Goal: Task Accomplishment & Management: Manage account settings

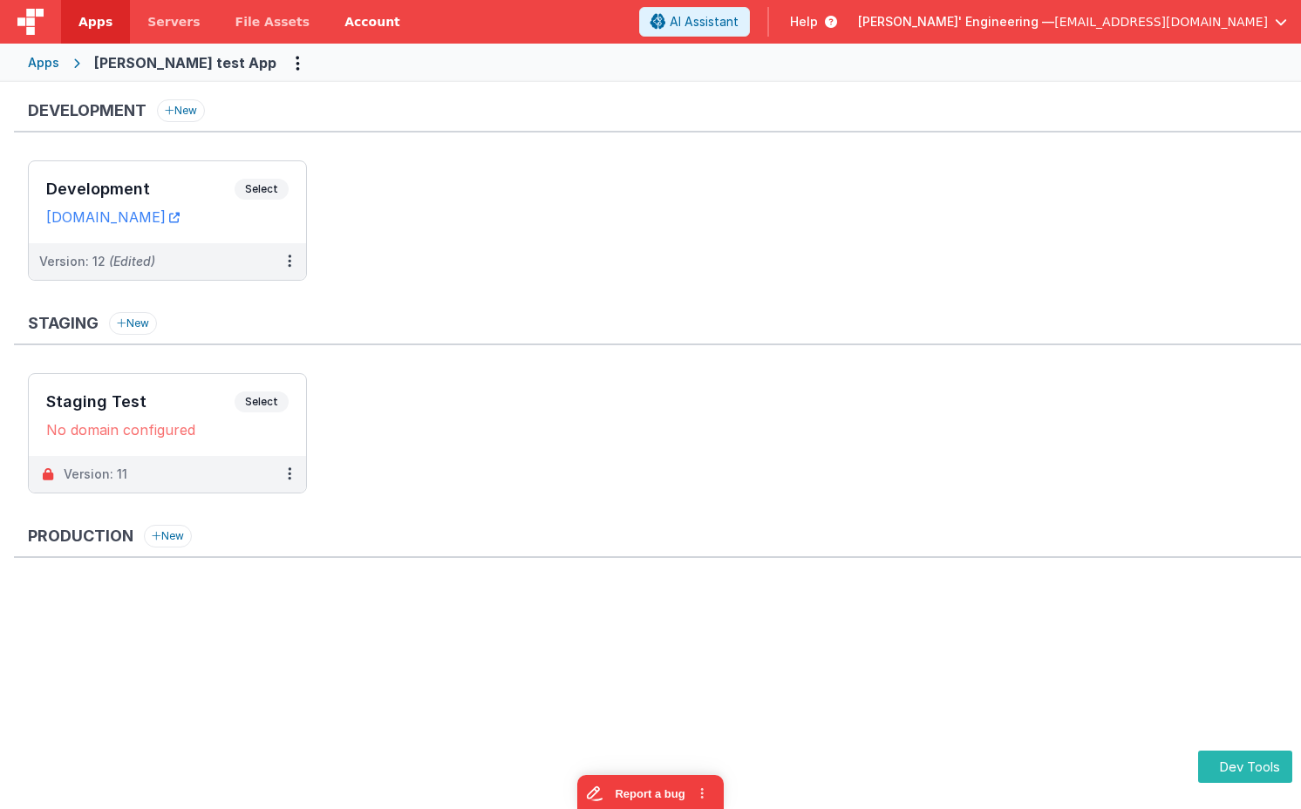
click at [347, 30] on link "Account" at bounding box center [372, 22] width 91 height 44
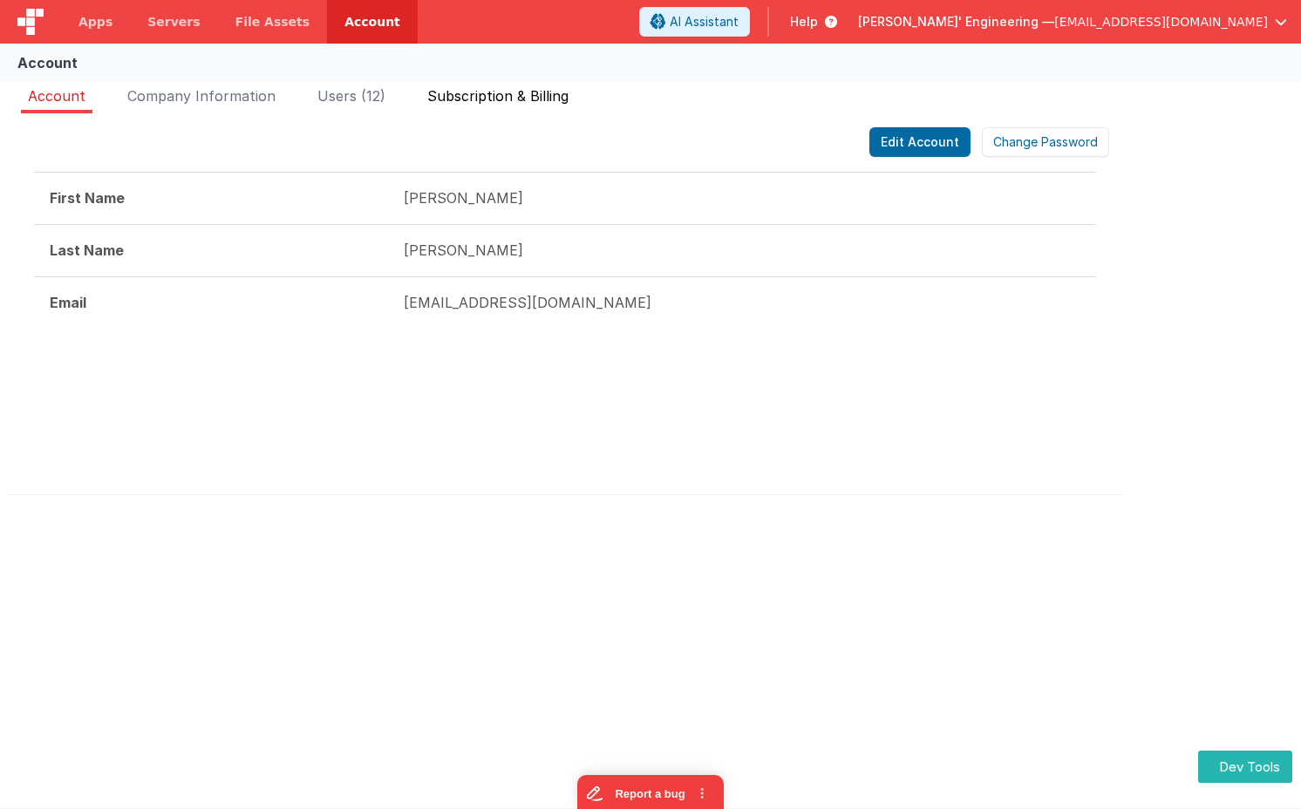
click at [486, 101] on span "Subscription & Billing" at bounding box center [497, 95] width 141 height 17
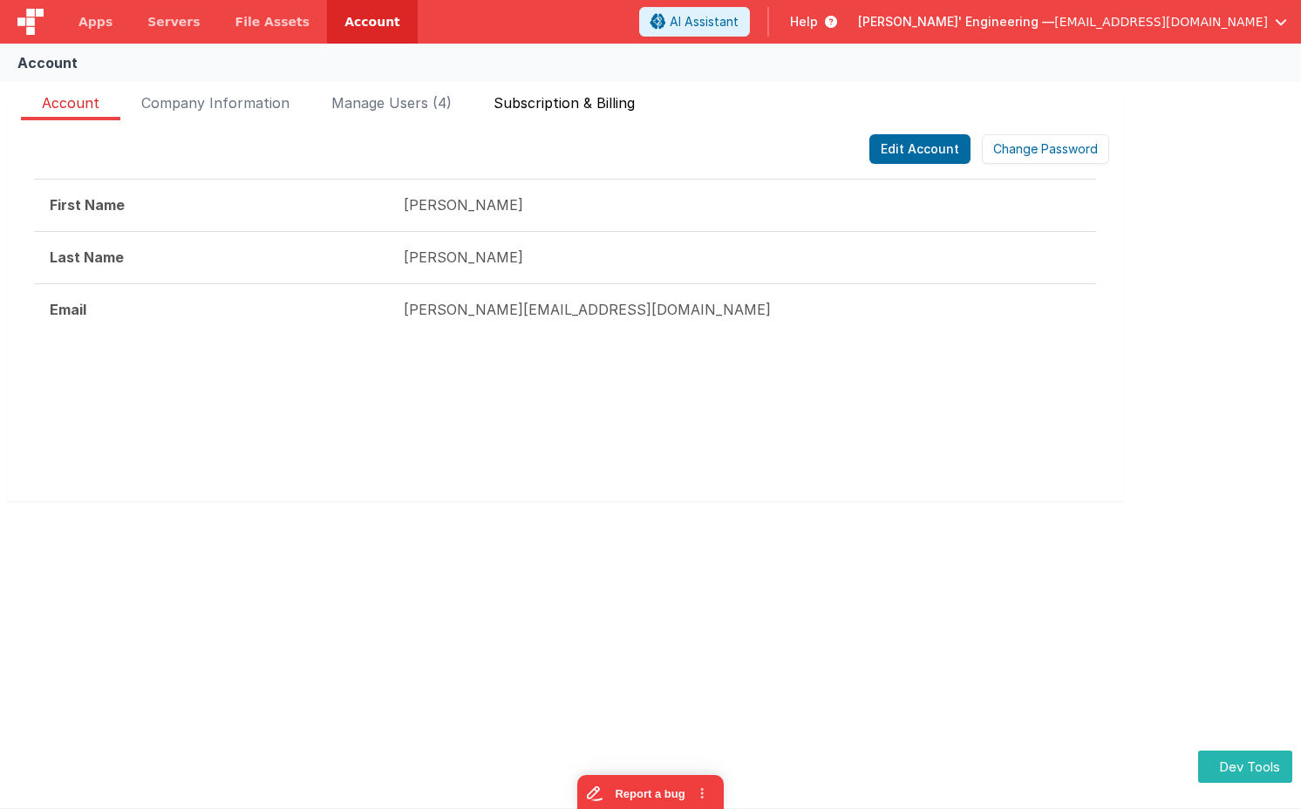
click at [625, 108] on span "Subscription & Billing" at bounding box center [563, 106] width 141 height 28
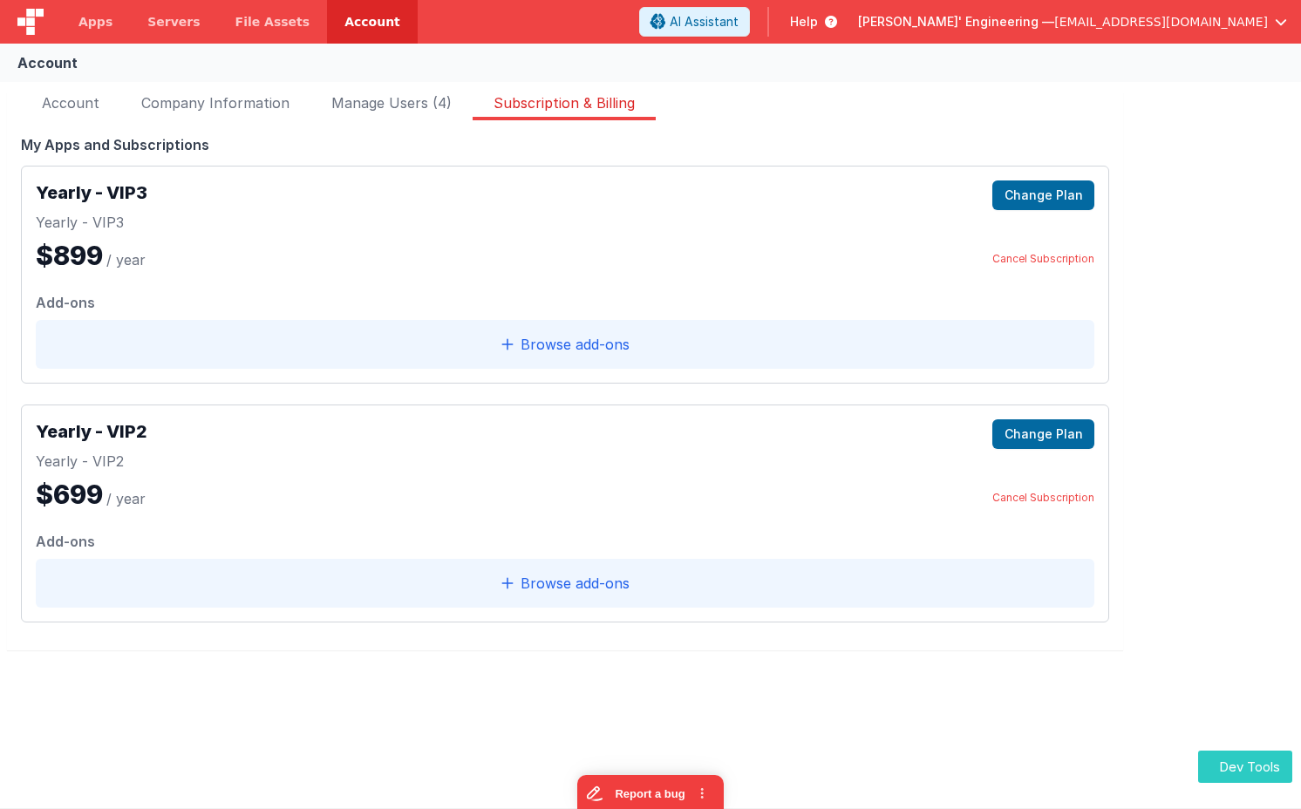
click at [1214, 755] on button "Dev Tools" at bounding box center [1245, 767] width 94 height 32
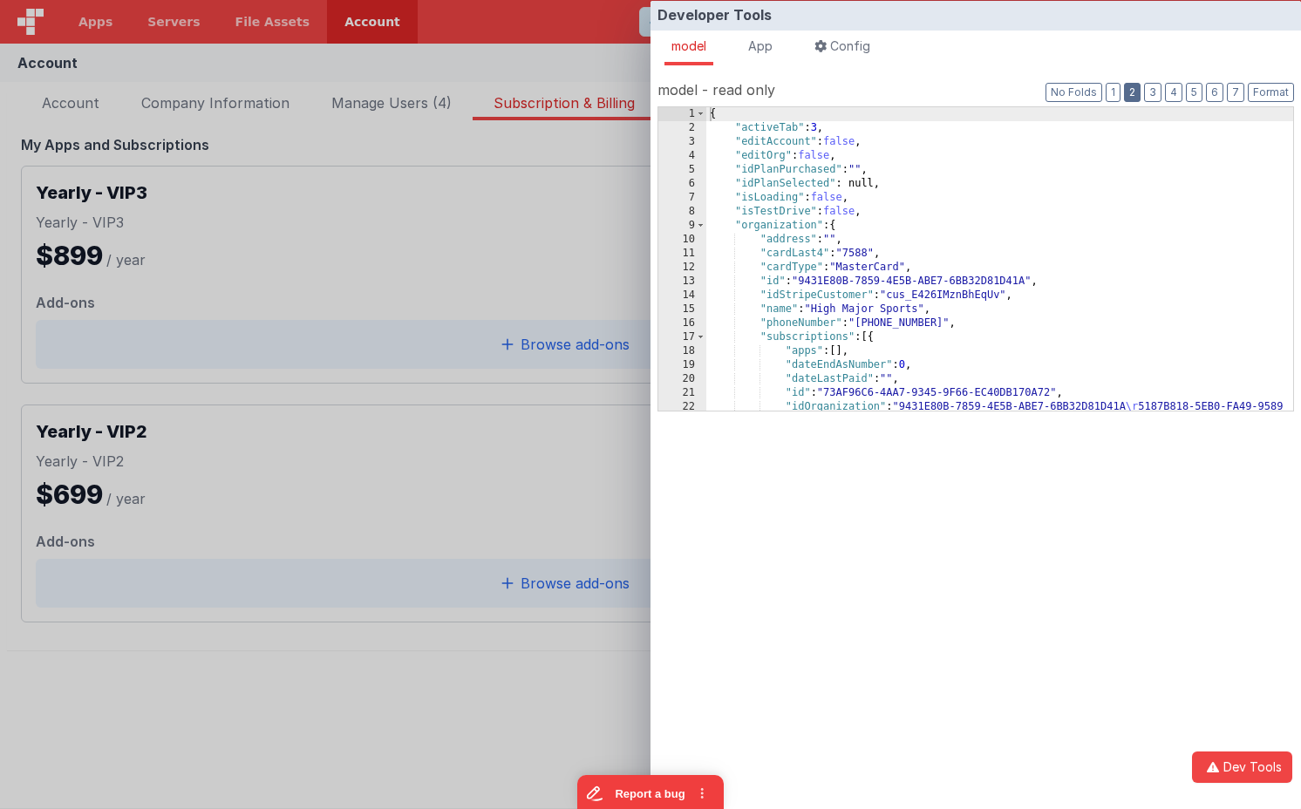
click at [1140, 93] on button "2" at bounding box center [1132, 92] width 17 height 19
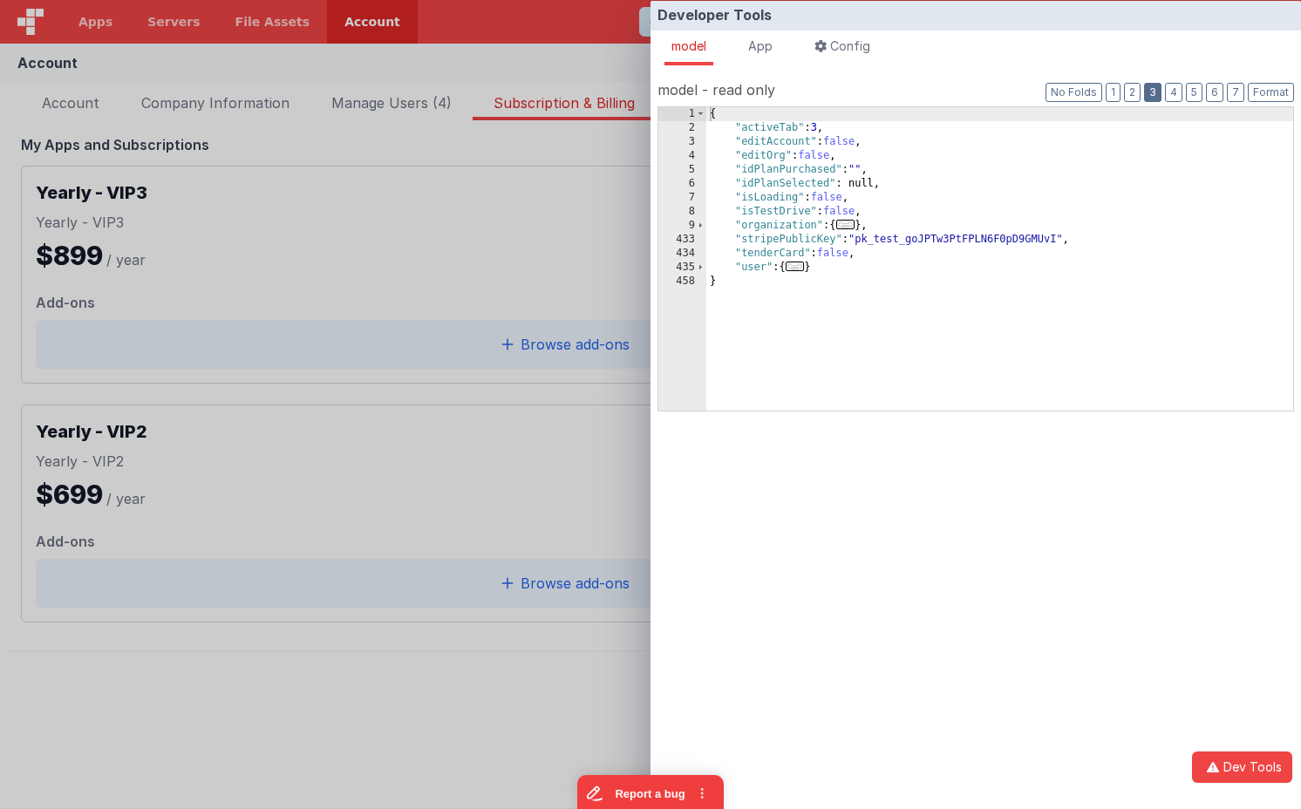
drag, startPoint x: 1151, startPoint y: 91, endPoint x: 1091, endPoint y: 133, distance: 73.8
click at [1150, 91] on button "3" at bounding box center [1152, 92] width 17 height 19
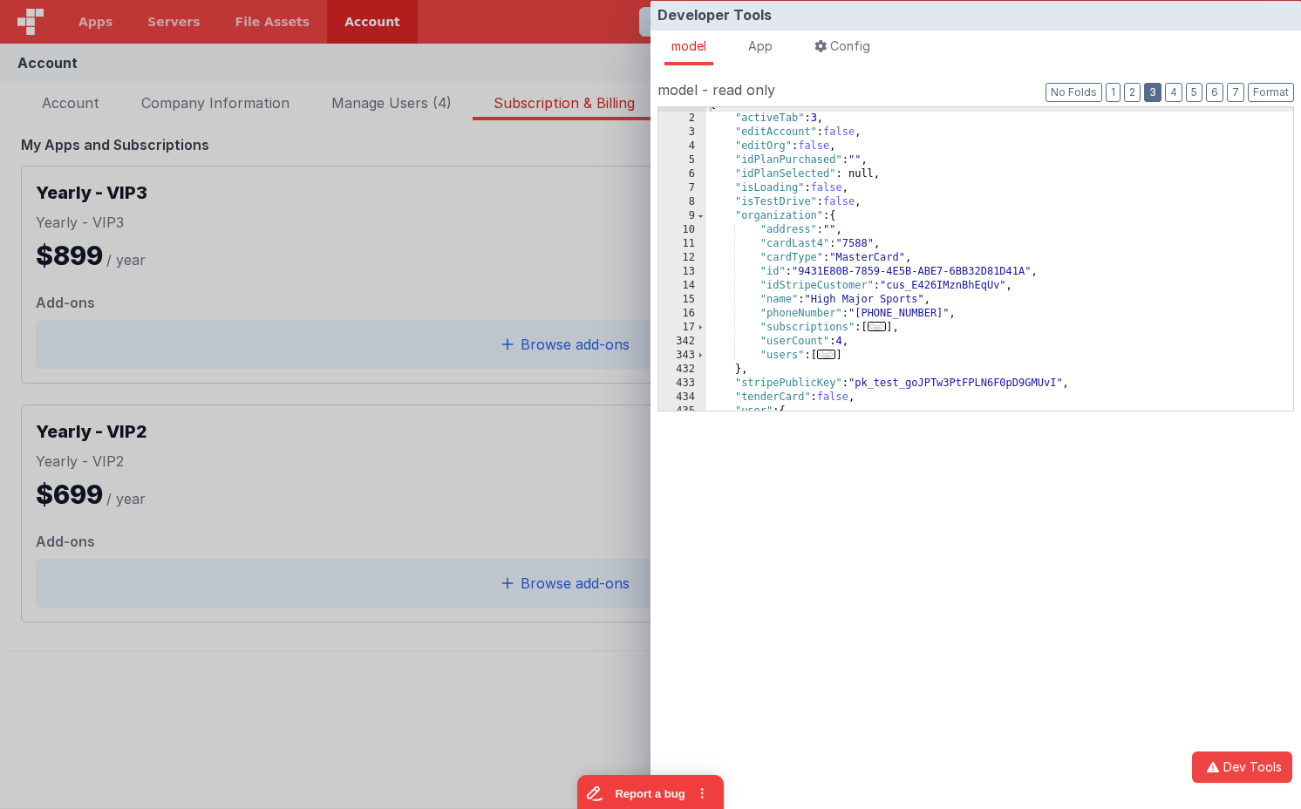
scroll to position [52, 0]
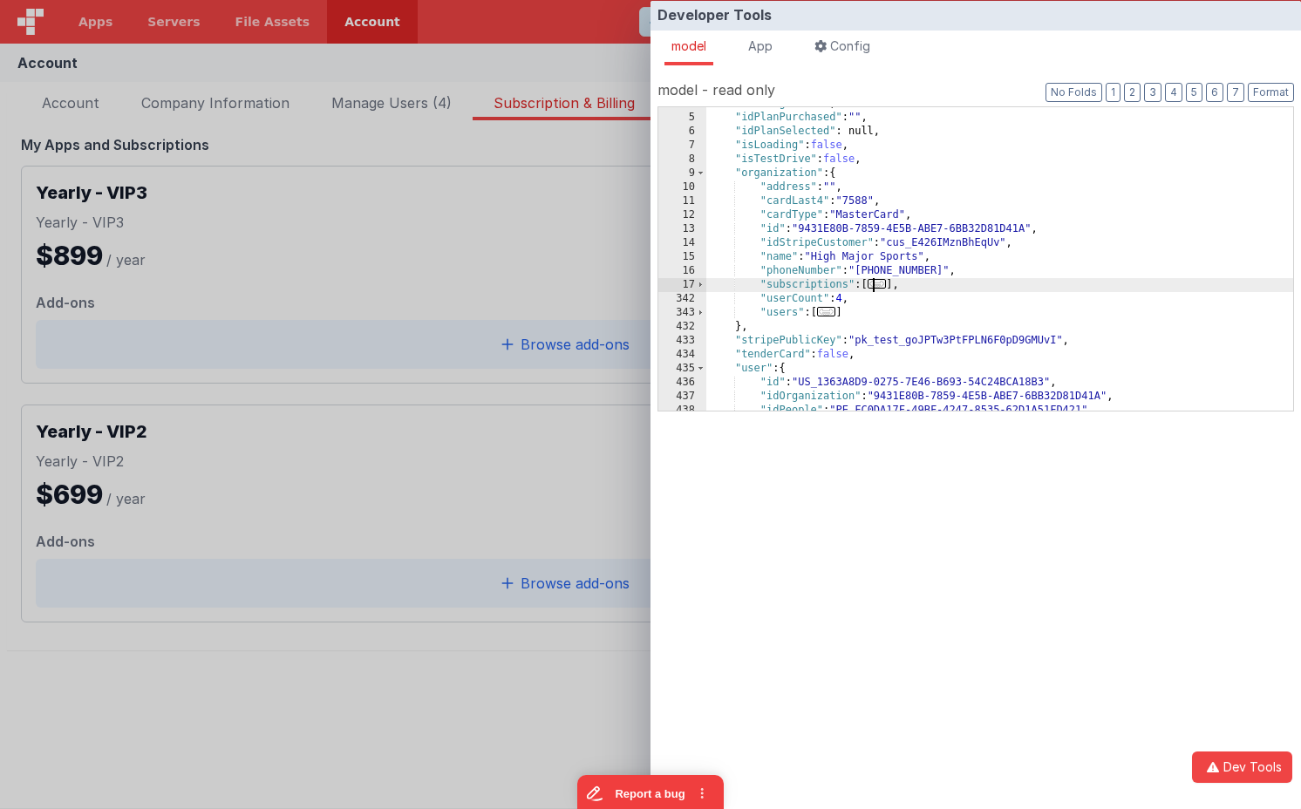
click at [879, 284] on span "..." at bounding box center [876, 284] width 19 height 10
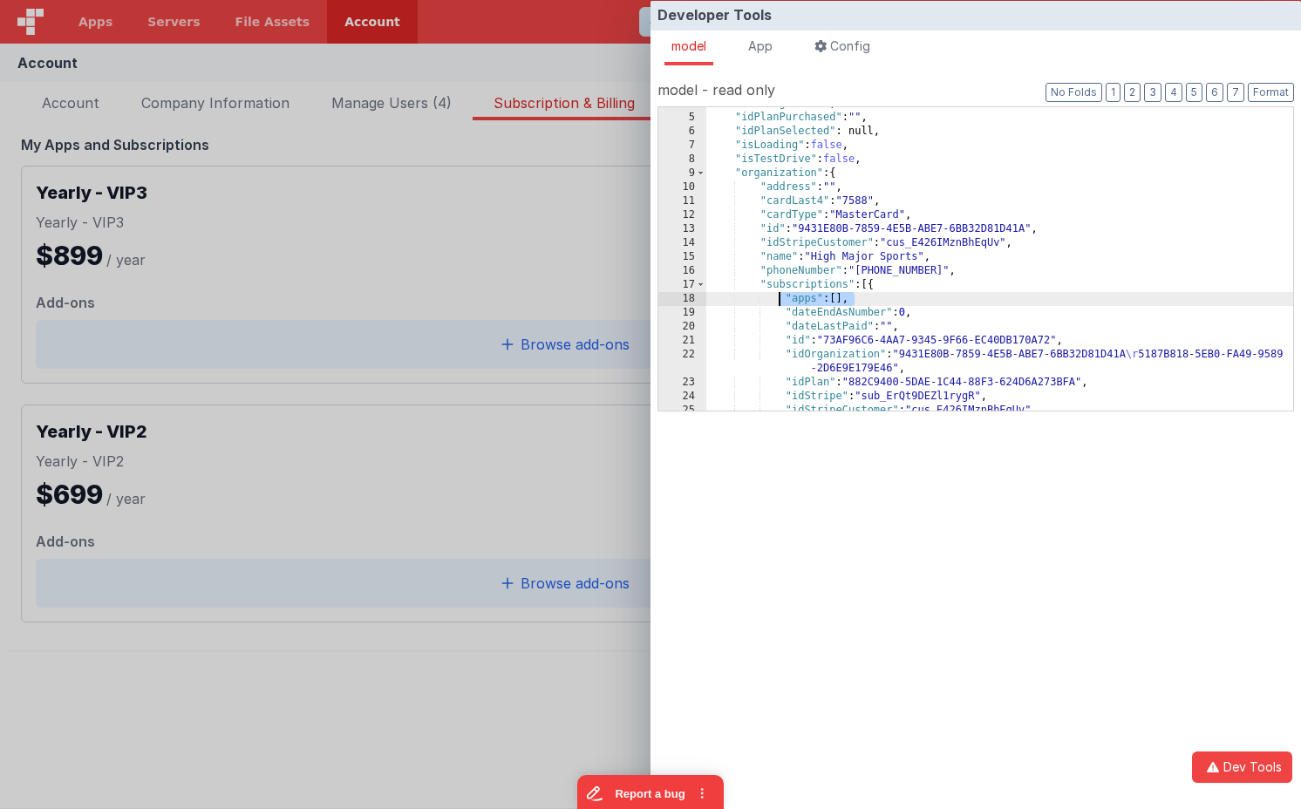
drag, startPoint x: 861, startPoint y: 296, endPoint x: 777, endPoint y: 302, distance: 84.8
click at [777, 302] on div ""editOrg" : false , "idPlanPurchased" : "" , "idPlanSelected" : null, "isLoadin…" at bounding box center [999, 262] width 587 height 331
click at [358, 259] on div "Developer Tools model App Params Log (1) Misc Windows Config model - read only …" at bounding box center [650, 404] width 1301 height 809
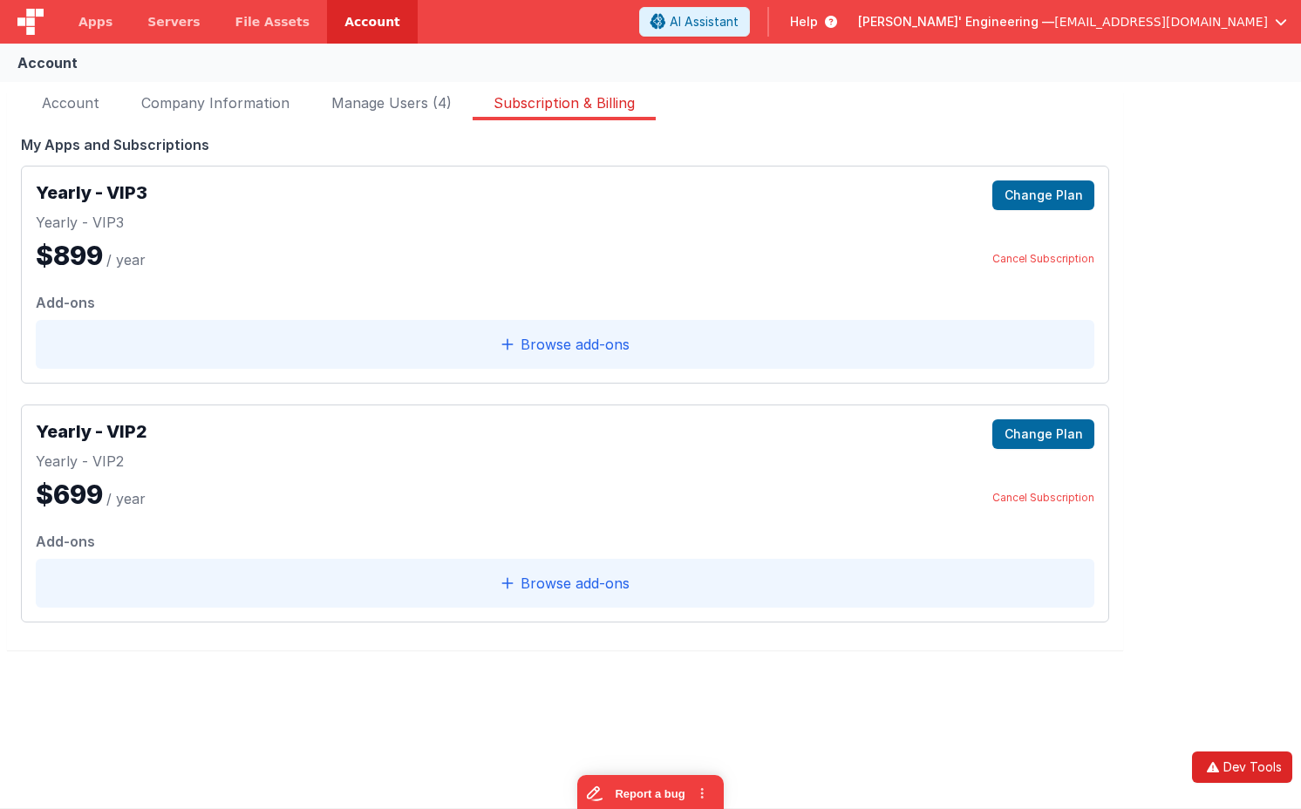
click at [1227, 766] on button "Dev Tools" at bounding box center [1242, 767] width 100 height 31
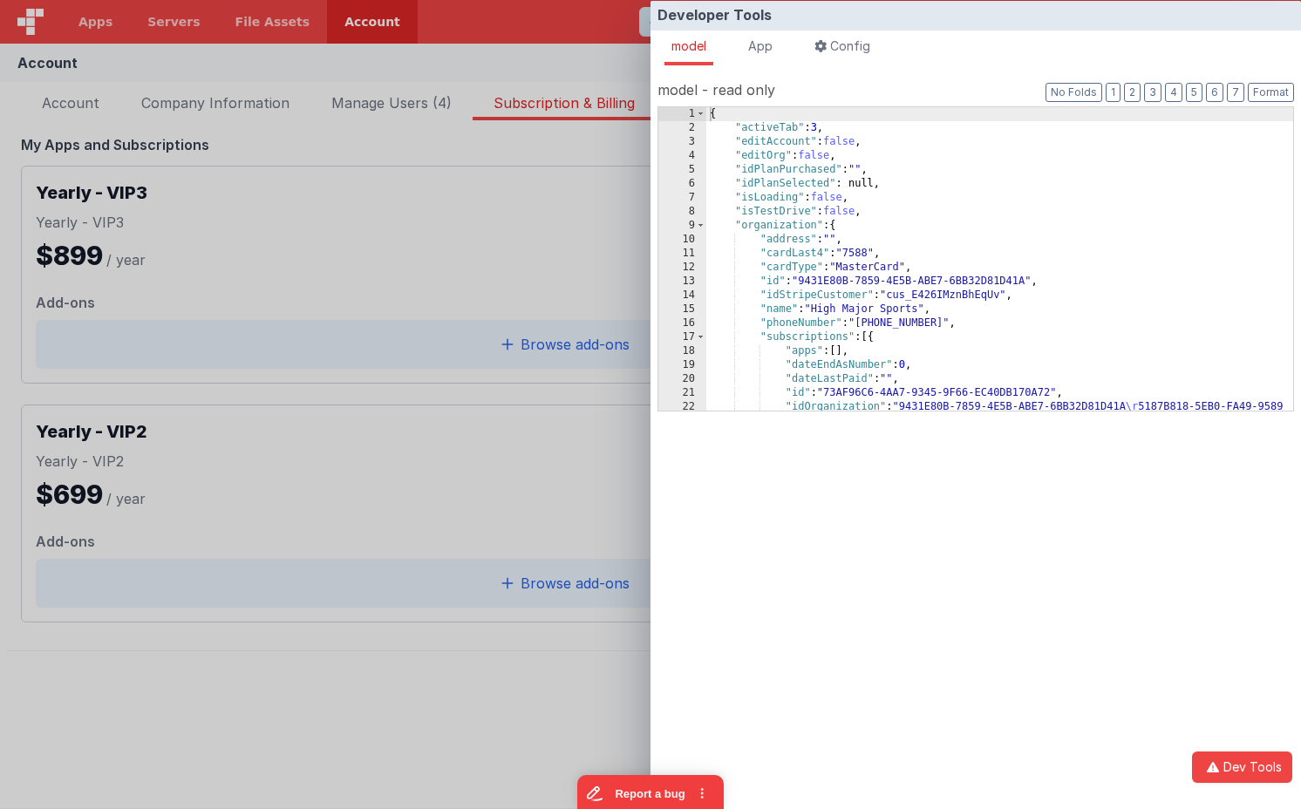
click at [824, 143] on div "{ "activeTab" : 3 , "editAccount" : false , "editOrg" : false , "idPlanPurchase…" at bounding box center [999, 279] width 587 height 345
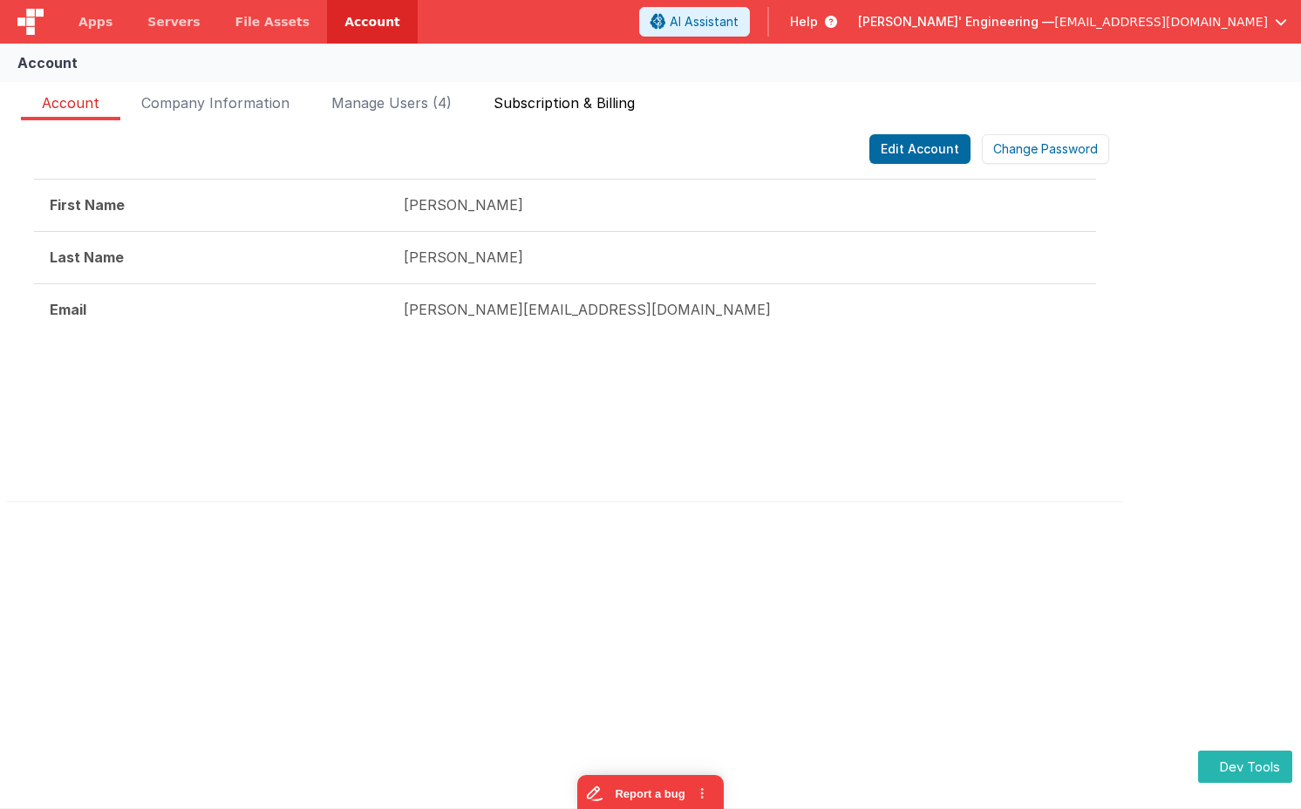
click at [541, 97] on span "Subscription & Billing" at bounding box center [563, 106] width 141 height 28
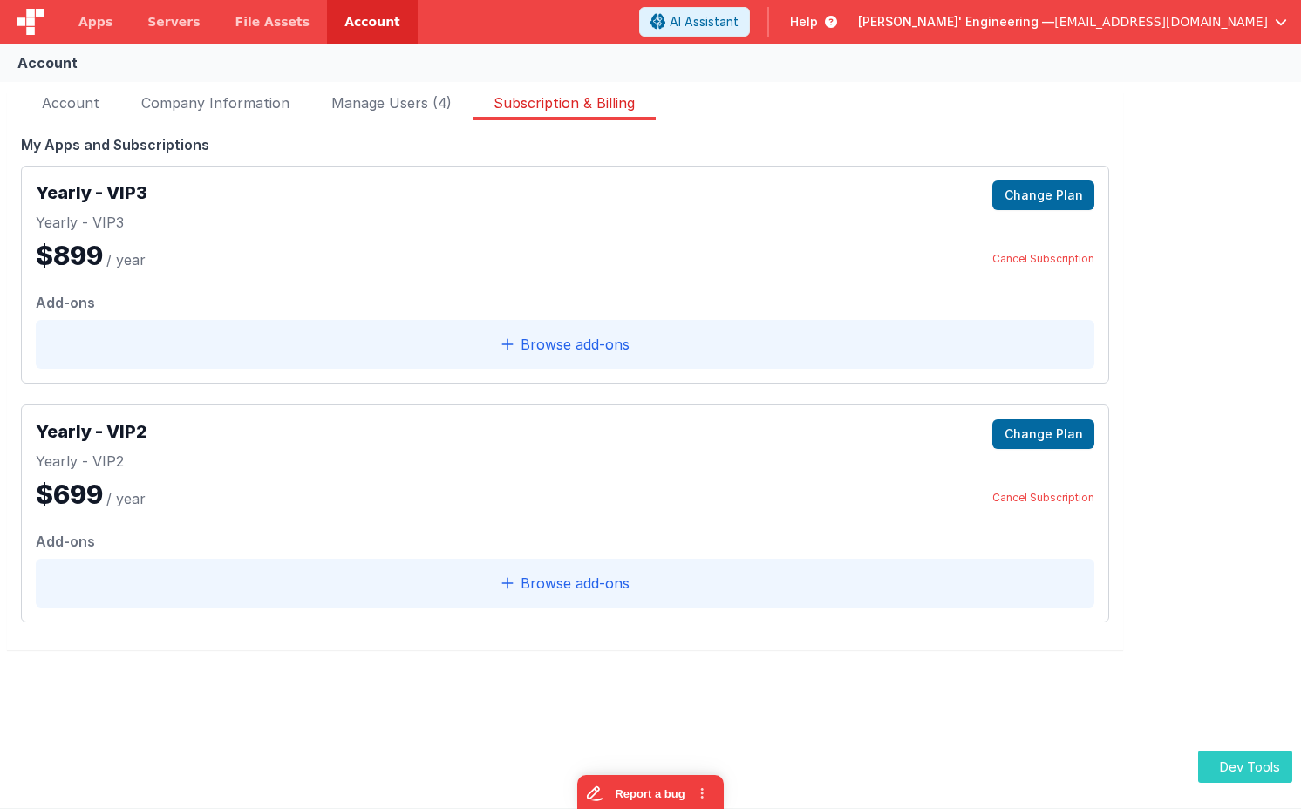
click at [1235, 771] on button "Dev Tools" at bounding box center [1245, 767] width 94 height 32
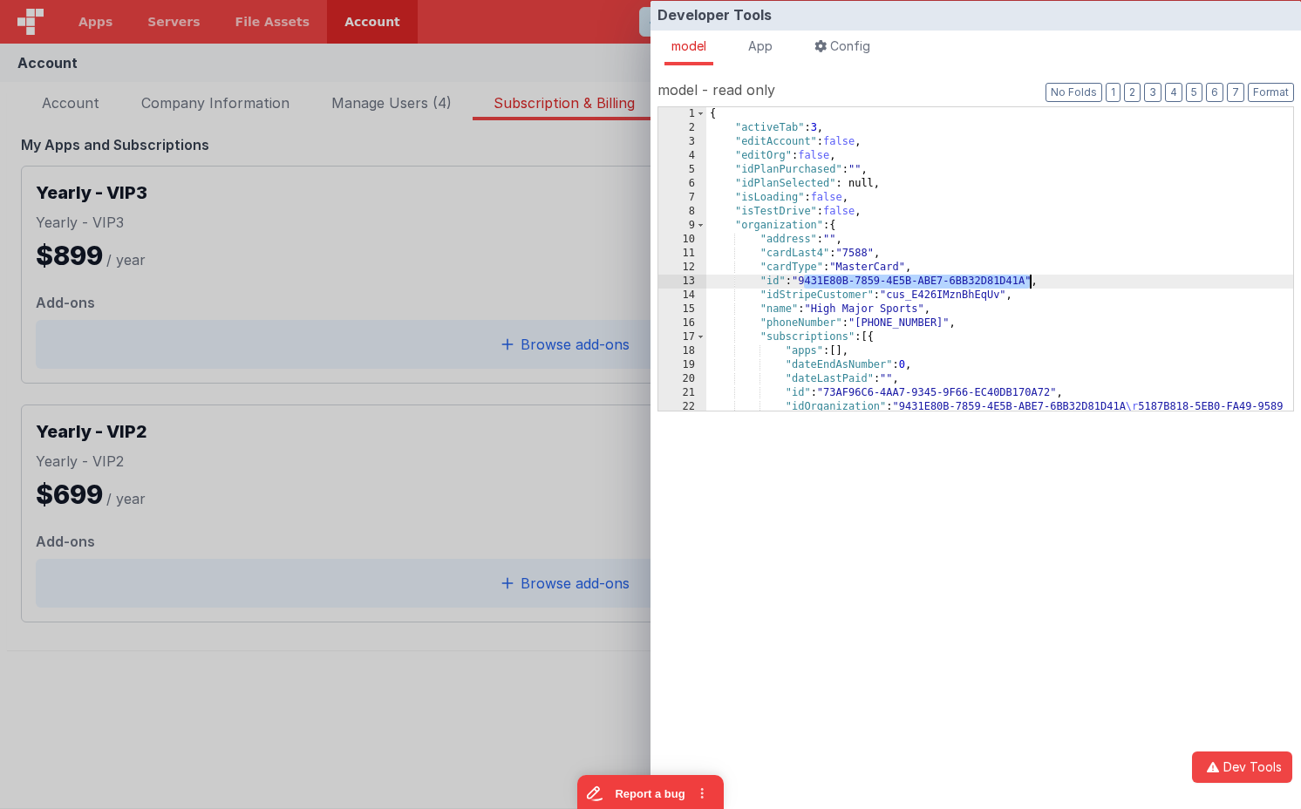
drag, startPoint x: 830, startPoint y: 283, endPoint x: 1030, endPoint y: 285, distance: 199.7
click at [1030, 285] on div "{ "activeTab" : 3 , "editAccount" : false , "editOrg" : false , "idPlanPurchase…" at bounding box center [999, 279] width 587 height 345
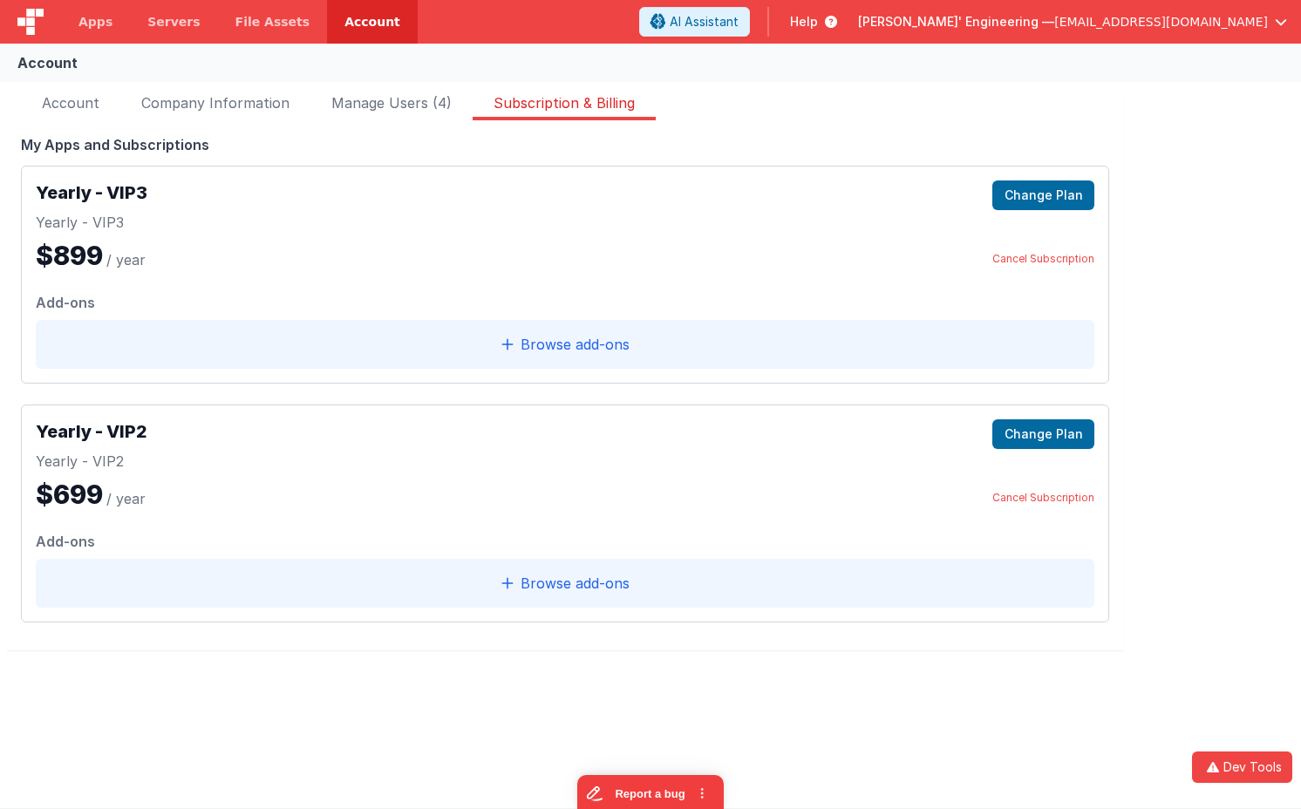
click at [542, 173] on div "Developer Tools model App Params Log (1) Misc Windows Config model - read only …" at bounding box center [650, 404] width 1301 height 809
click at [97, 104] on span "Account" at bounding box center [71, 106] width 58 height 28
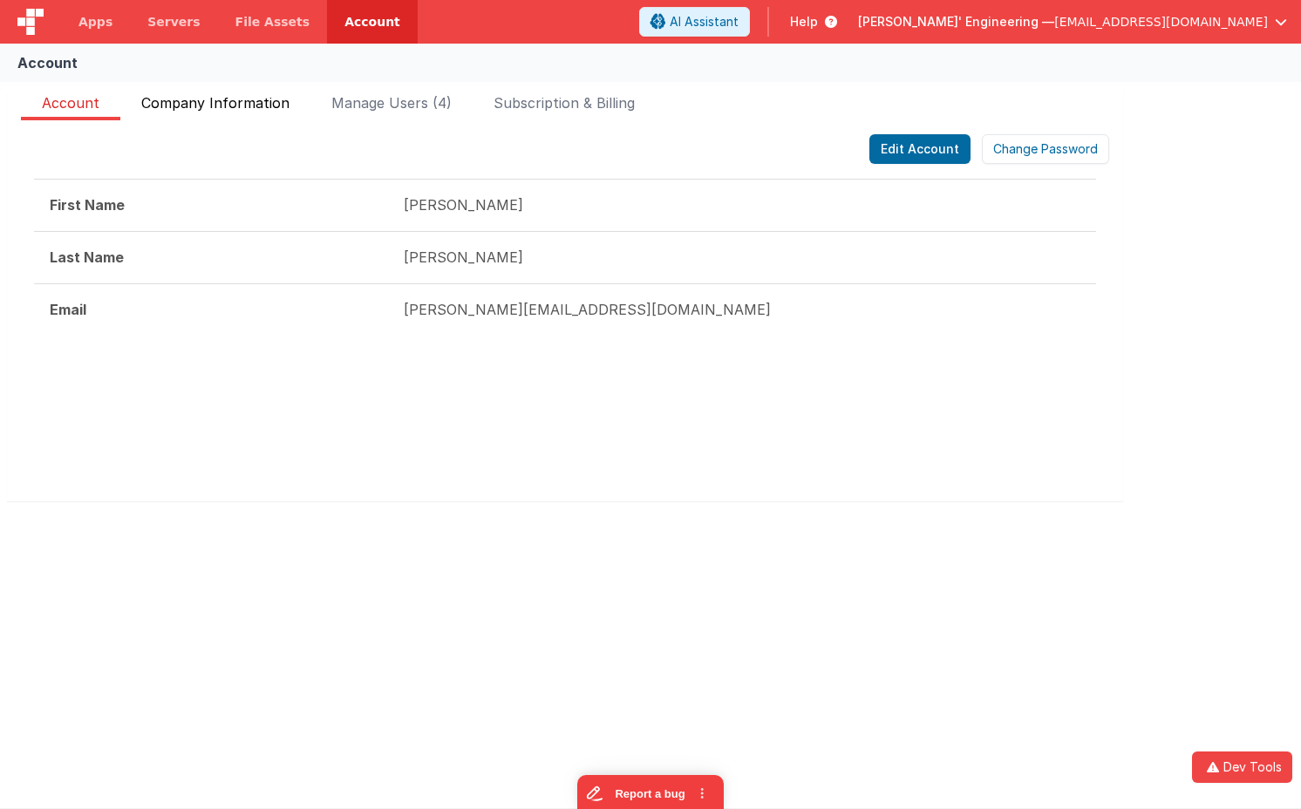
click at [236, 98] on span "Company Information" at bounding box center [215, 106] width 148 height 28
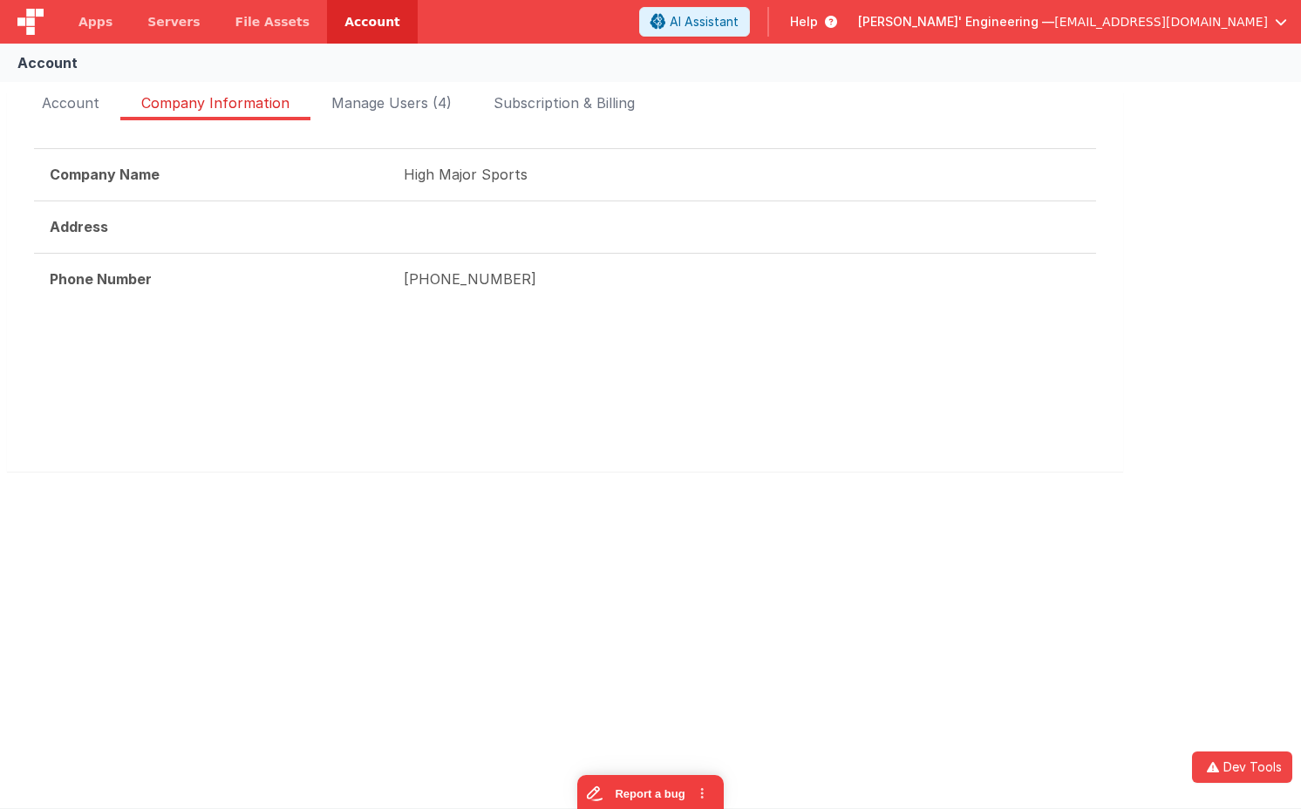
click at [568, 175] on td "High Major Sports" at bounding box center [742, 175] width 708 height 52
drag, startPoint x: 398, startPoint y: 176, endPoint x: 934, endPoint y: 148, distance: 536.9
click at [524, 177] on td "High Major Sports" at bounding box center [742, 175] width 708 height 52
click at [1139, 30] on div "Delfs' Engineering — mrdelfs@gmail.com" at bounding box center [1072, 22] width 429 height 30
click at [1054, 28] on span "[PERSON_NAME]' Engineering —" at bounding box center [956, 21] width 196 height 17
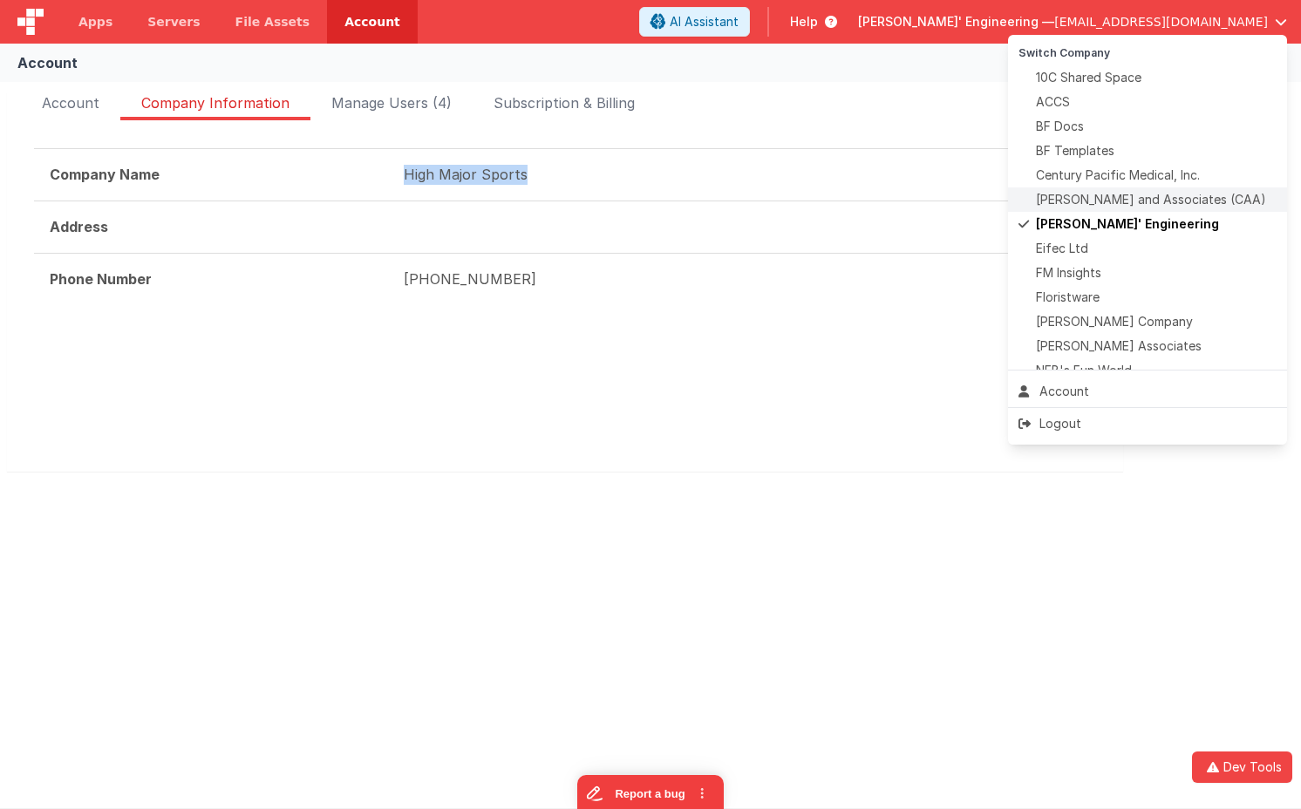
click at [1103, 194] on span "Charles Abbot and Associates (CAA)" at bounding box center [1151, 199] width 230 height 17
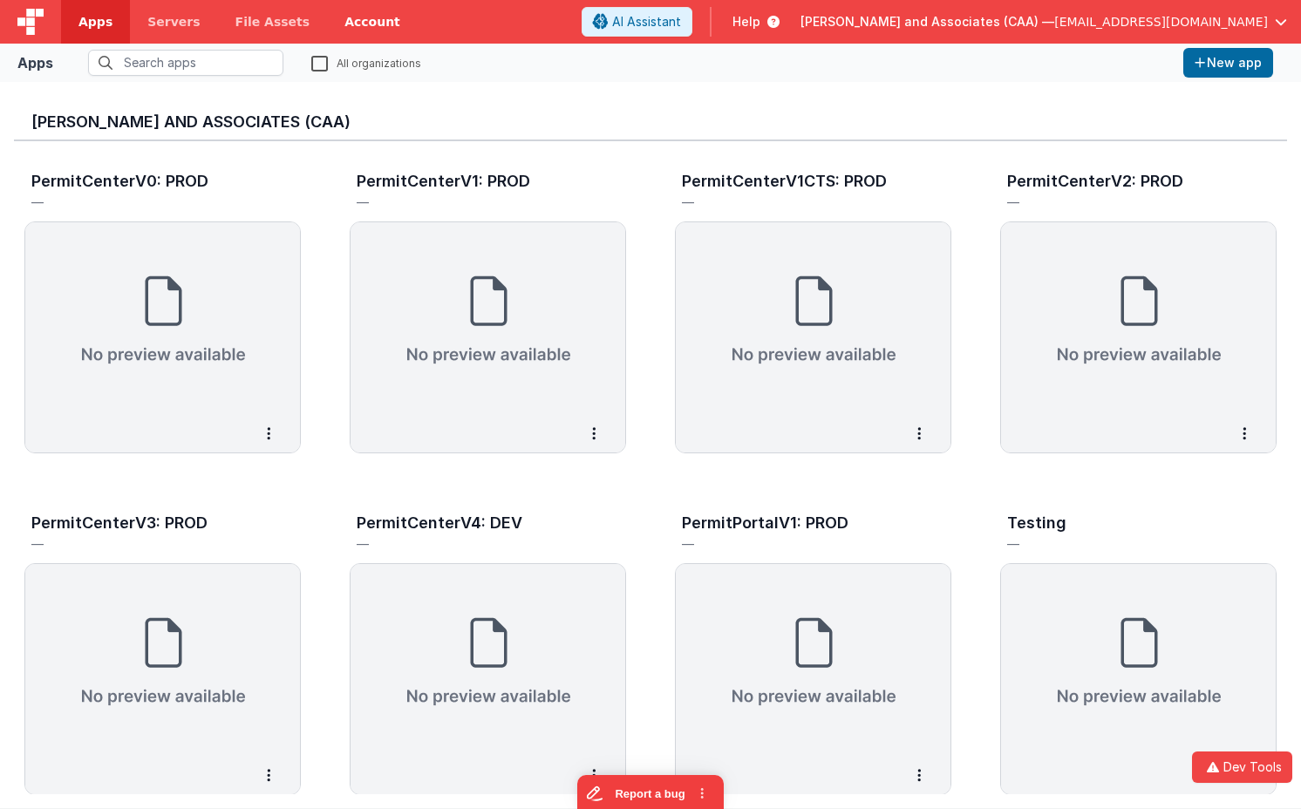
click at [354, 18] on link "Account" at bounding box center [372, 22] width 91 height 44
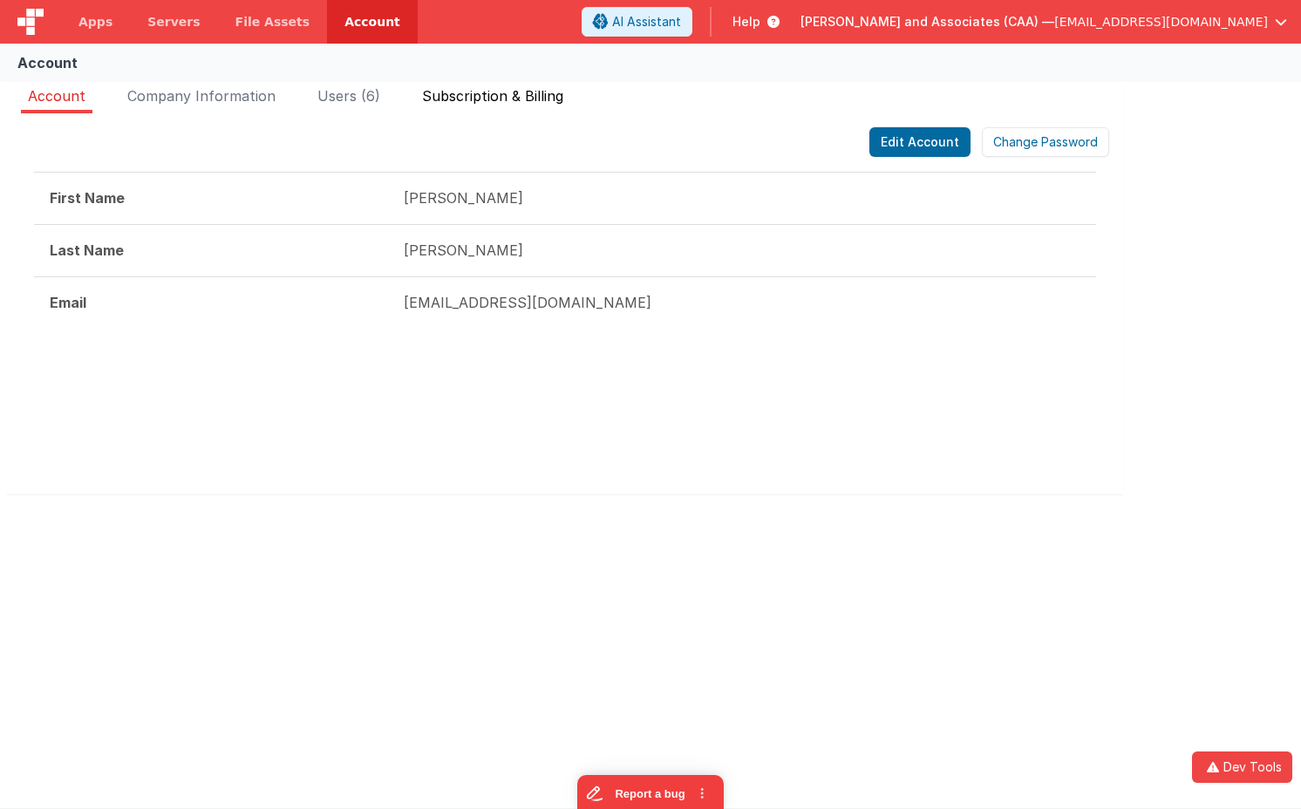
click at [543, 99] on span "Subscription & Billing" at bounding box center [492, 95] width 141 height 17
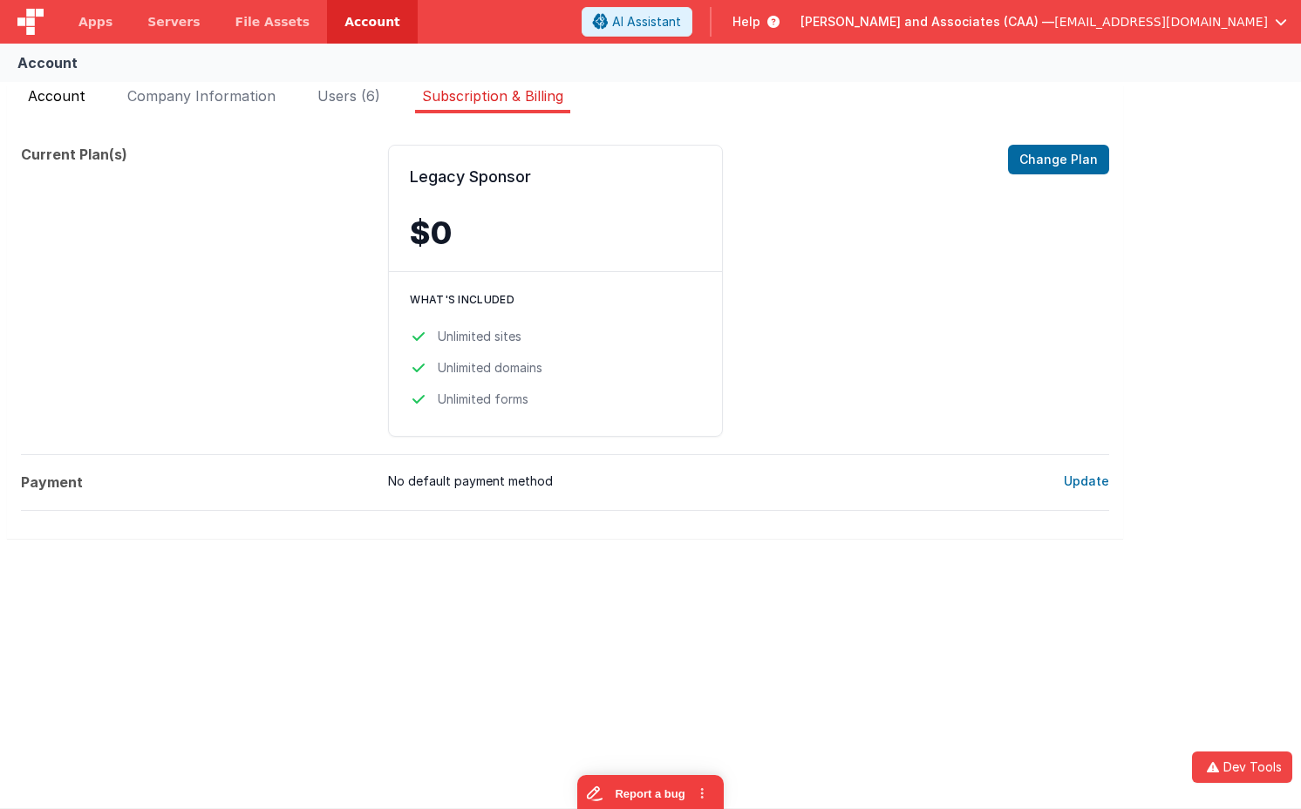
click at [68, 95] on span "Account" at bounding box center [57, 95] width 58 height 17
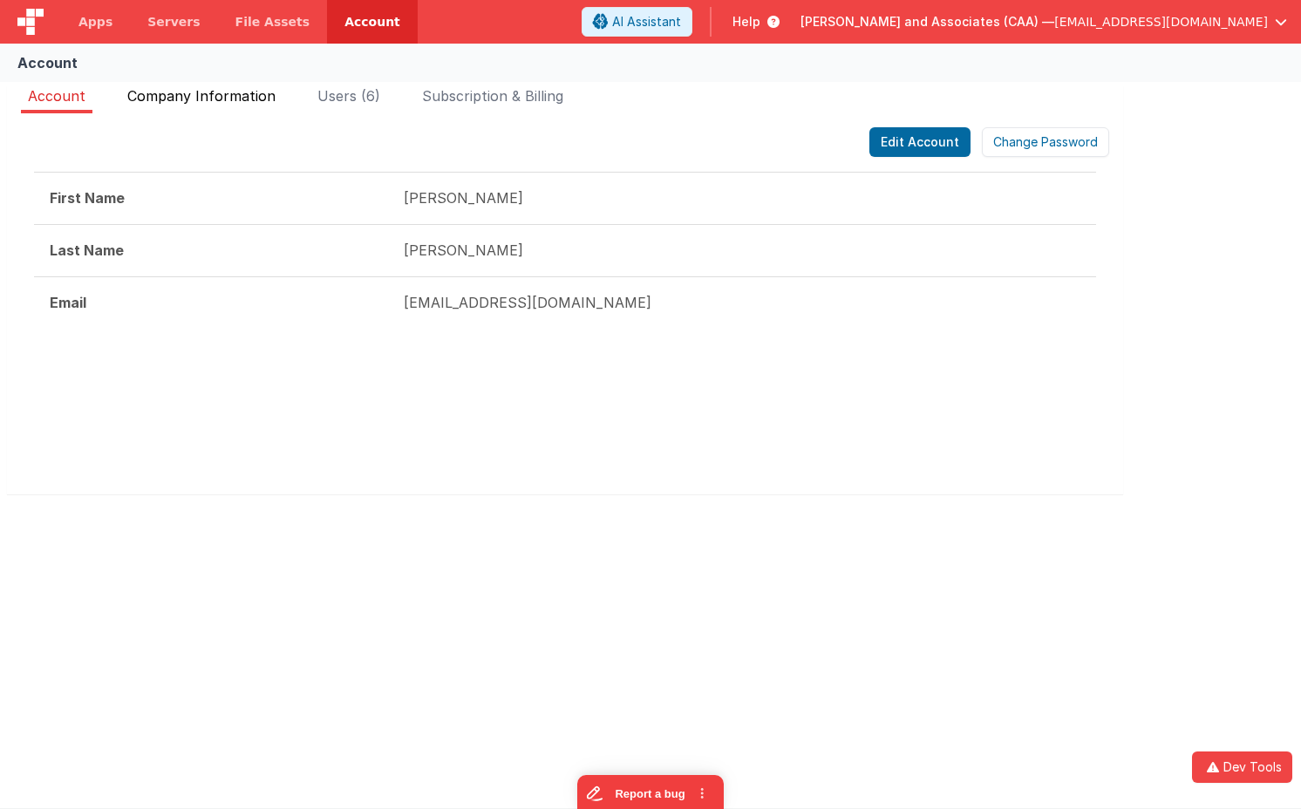
click at [223, 92] on span "Company Information" at bounding box center [201, 95] width 148 height 17
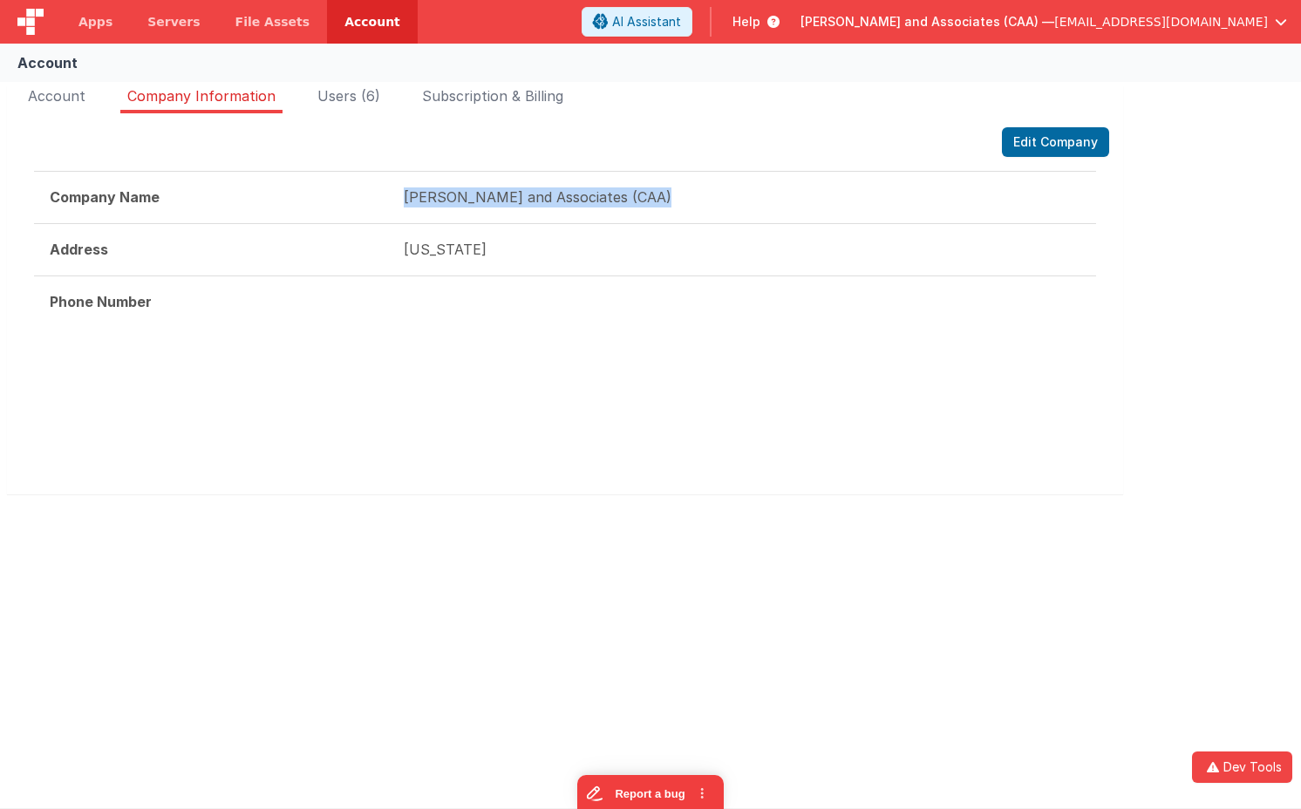
drag, startPoint x: 683, startPoint y: 200, endPoint x: 802, endPoint y: 111, distance: 148.9
click at [405, 200] on td "Charles Abbot and Associates (CAA)" at bounding box center [742, 198] width 708 height 52
click at [1054, 13] on span "Charles Abbot and Associates (CAA) —" at bounding box center [927, 21] width 254 height 17
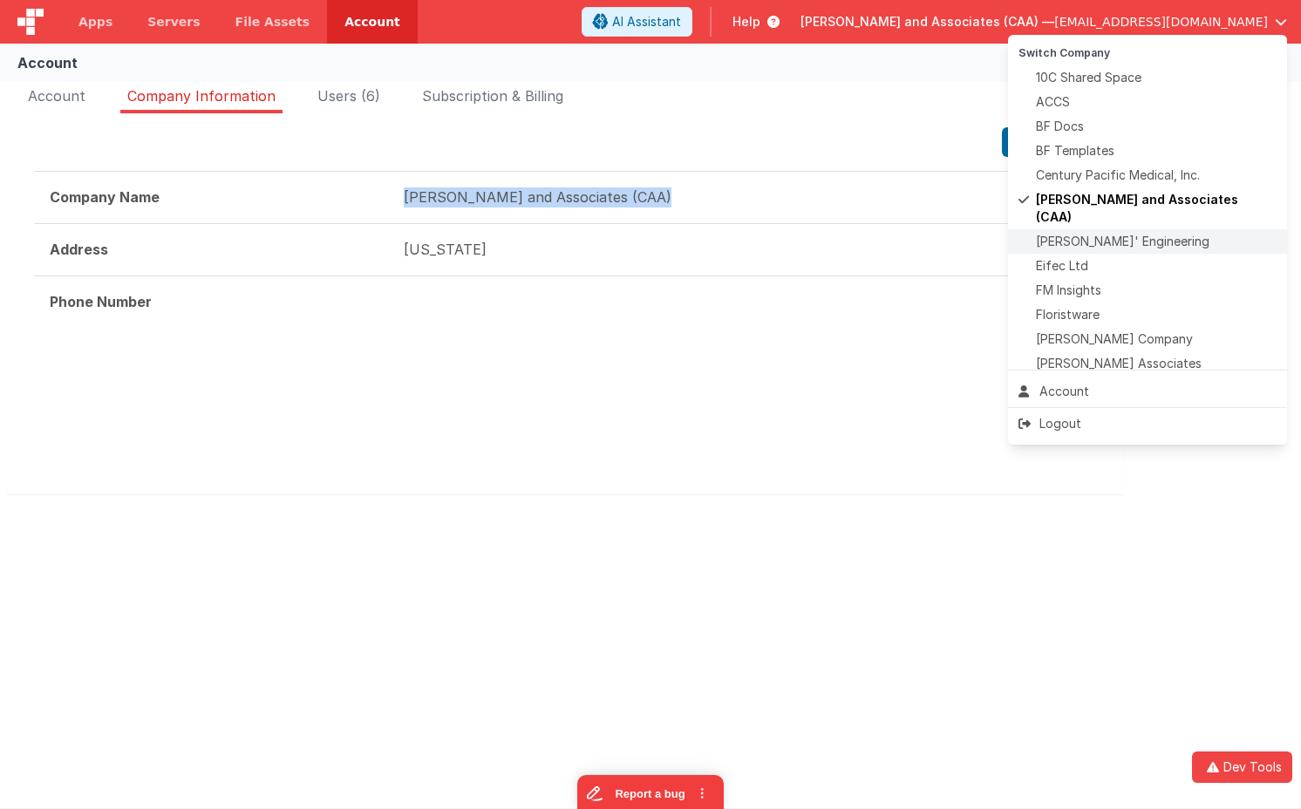
click at [1071, 233] on span "[PERSON_NAME]' Engineering" at bounding box center [1122, 241] width 173 height 17
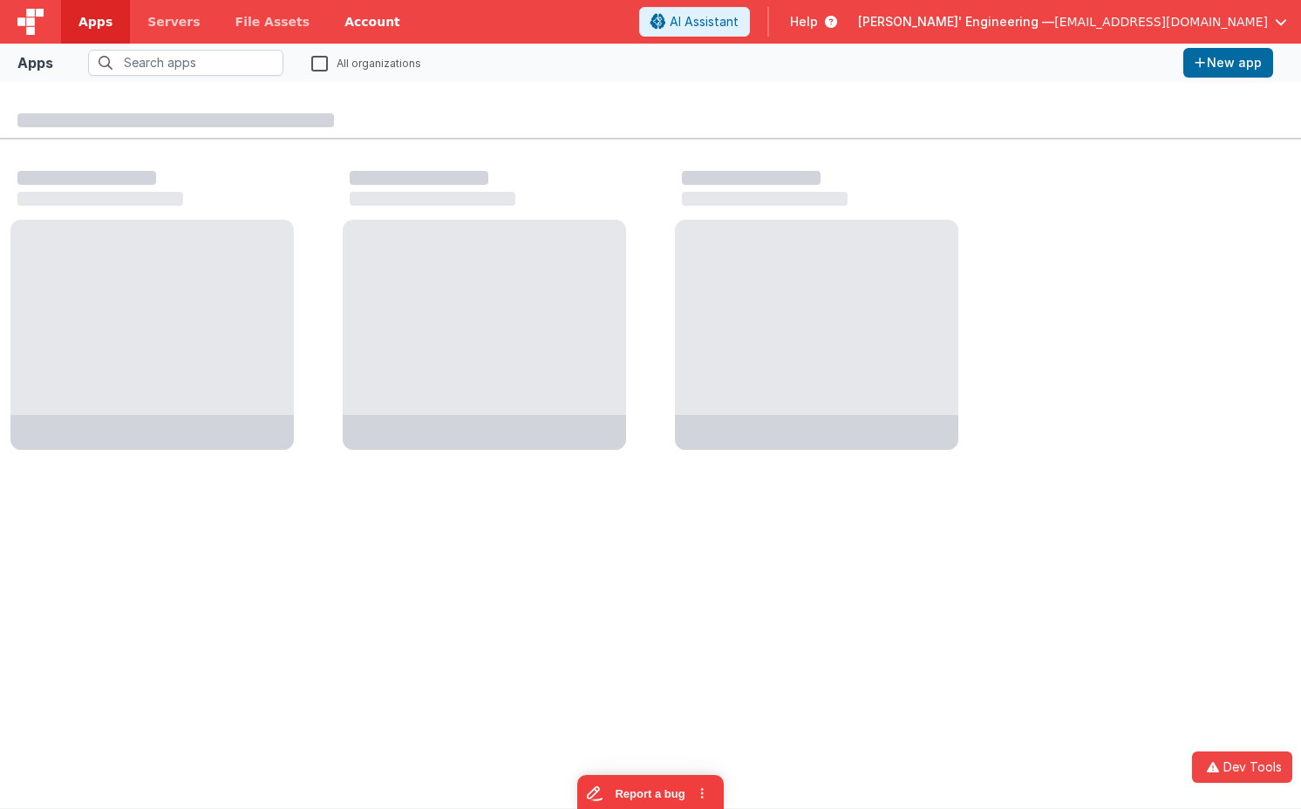
click at [356, 23] on link "Account" at bounding box center [372, 22] width 91 height 44
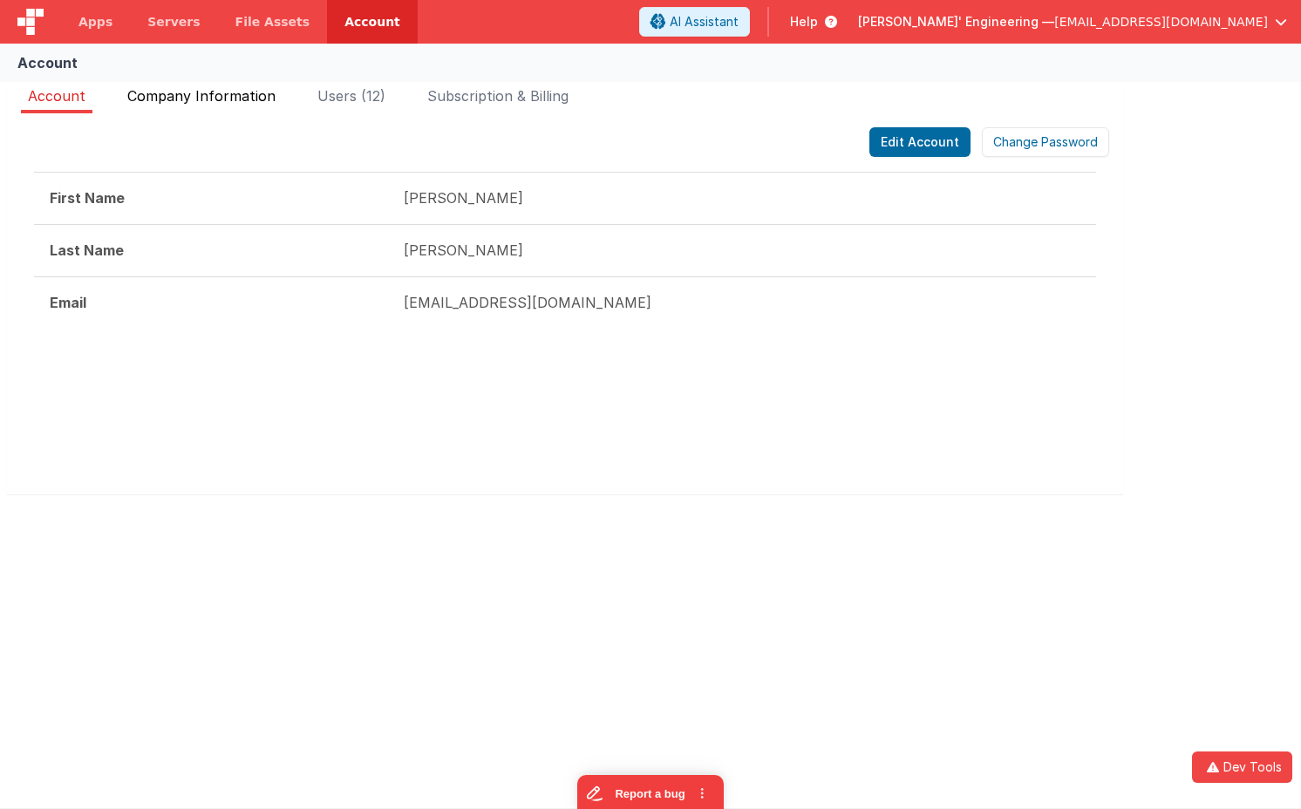
click at [168, 90] on span "Company Information" at bounding box center [201, 95] width 148 height 17
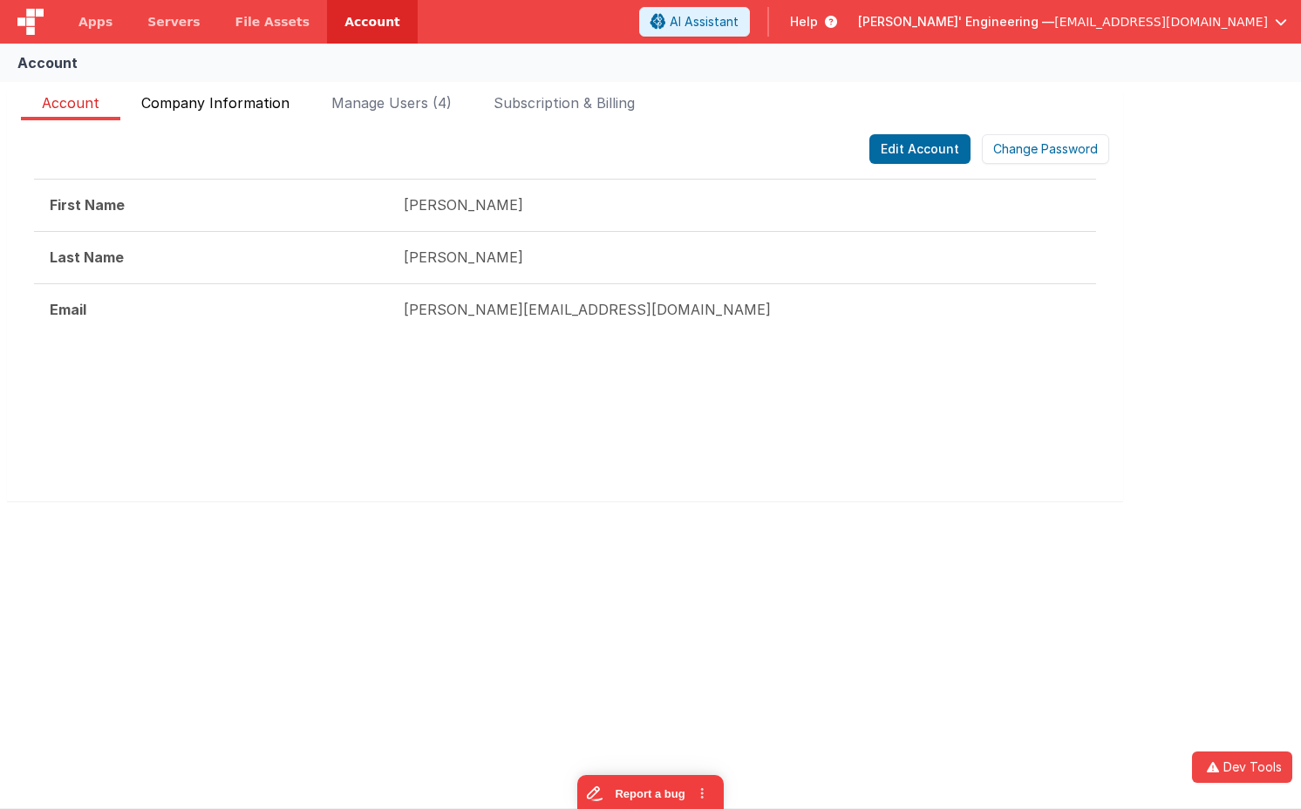
click at [264, 99] on span "Company Information" at bounding box center [215, 106] width 148 height 28
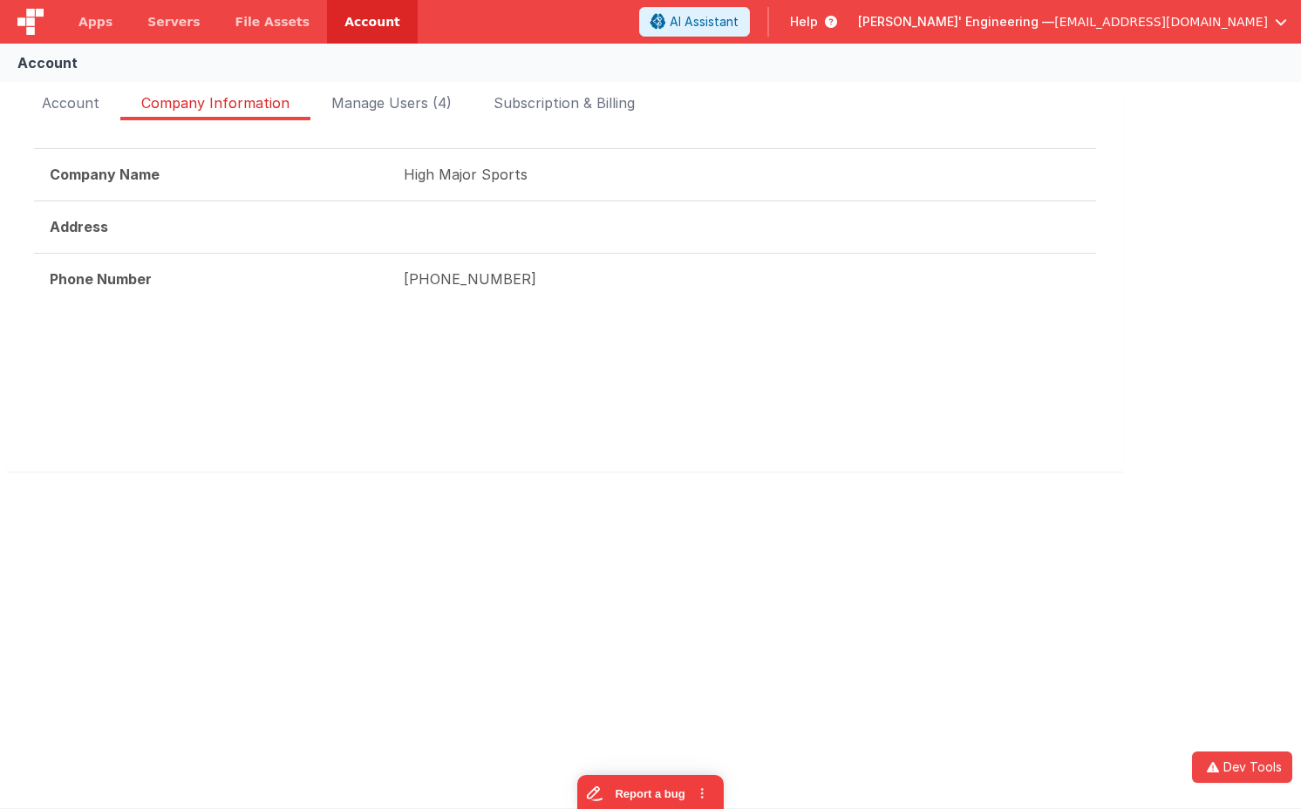
click at [1054, 22] on span "[PERSON_NAME]' Engineering —" at bounding box center [956, 21] width 196 height 17
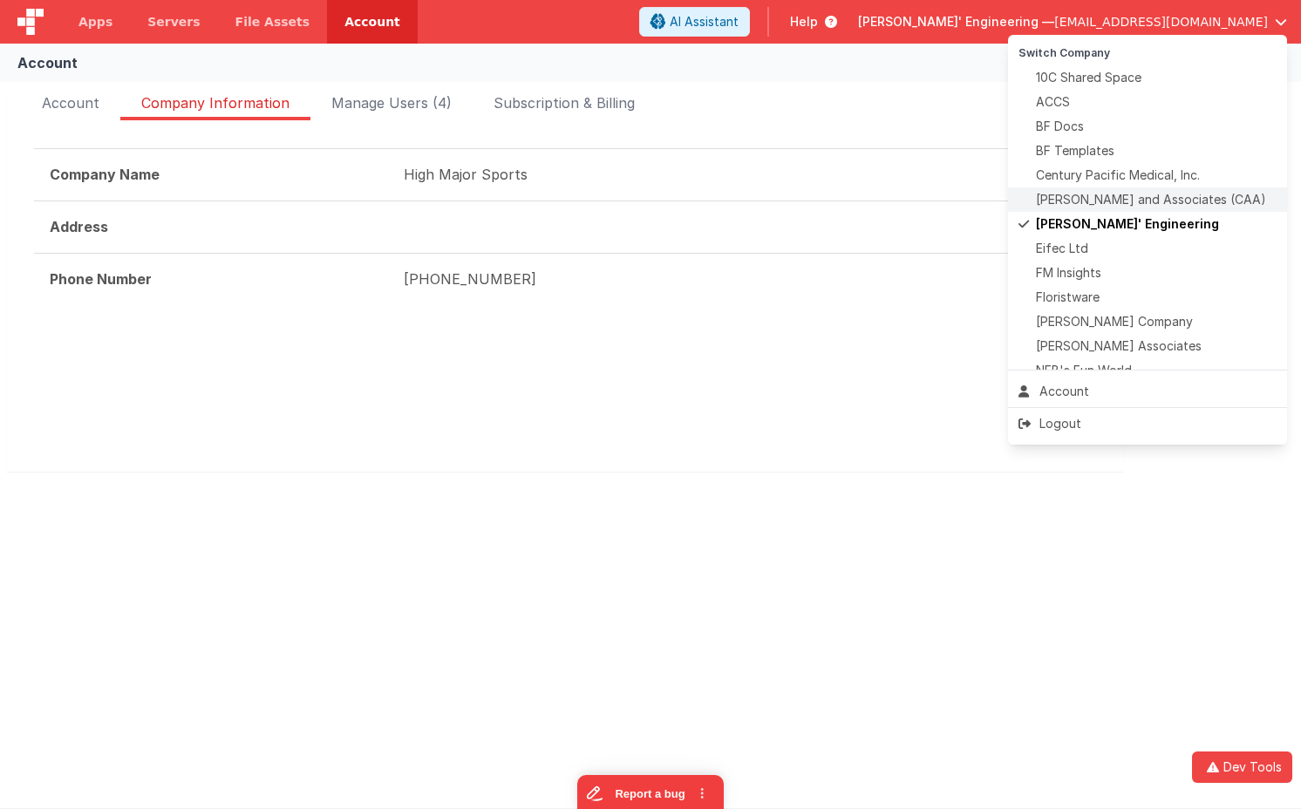
click at [1107, 194] on span "Charles Abbot and Associates (CAA)" at bounding box center [1151, 199] width 230 height 17
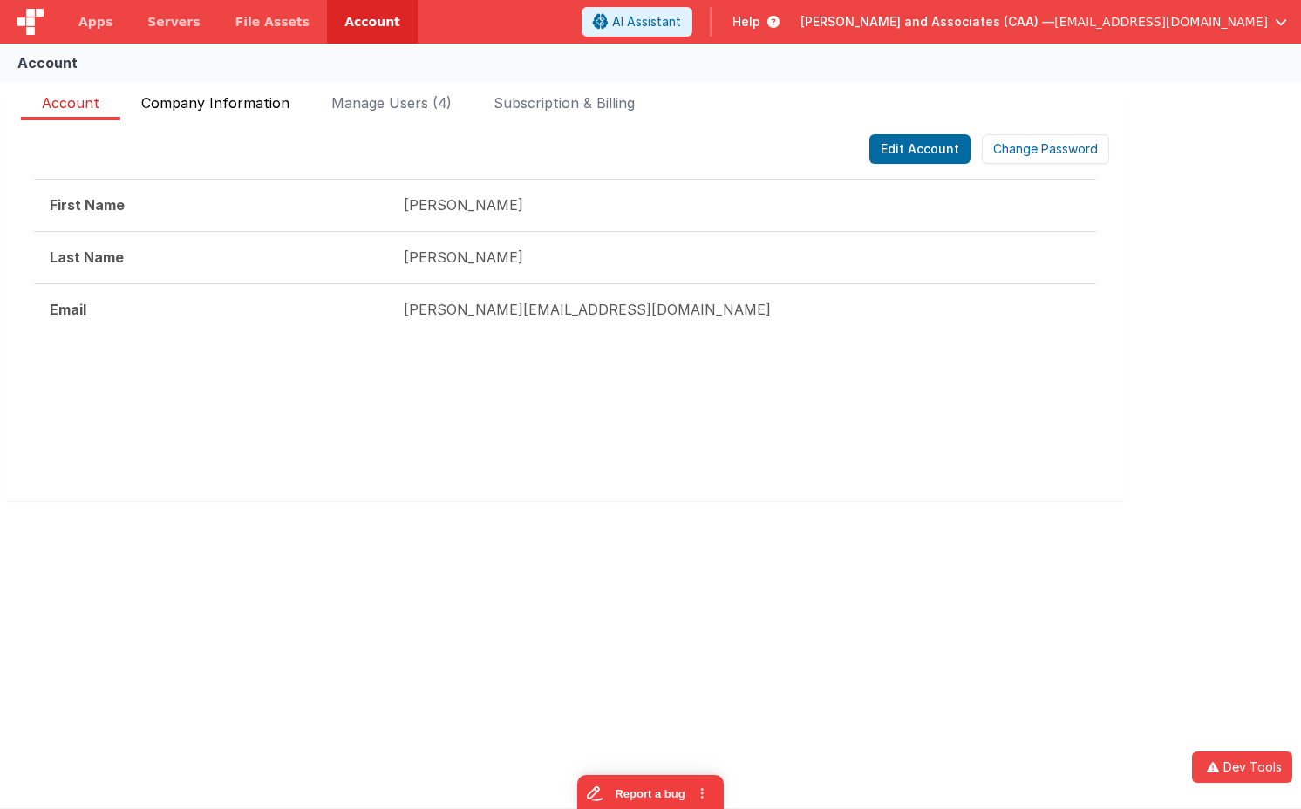
click at [191, 101] on span "Company Information" at bounding box center [215, 106] width 148 height 28
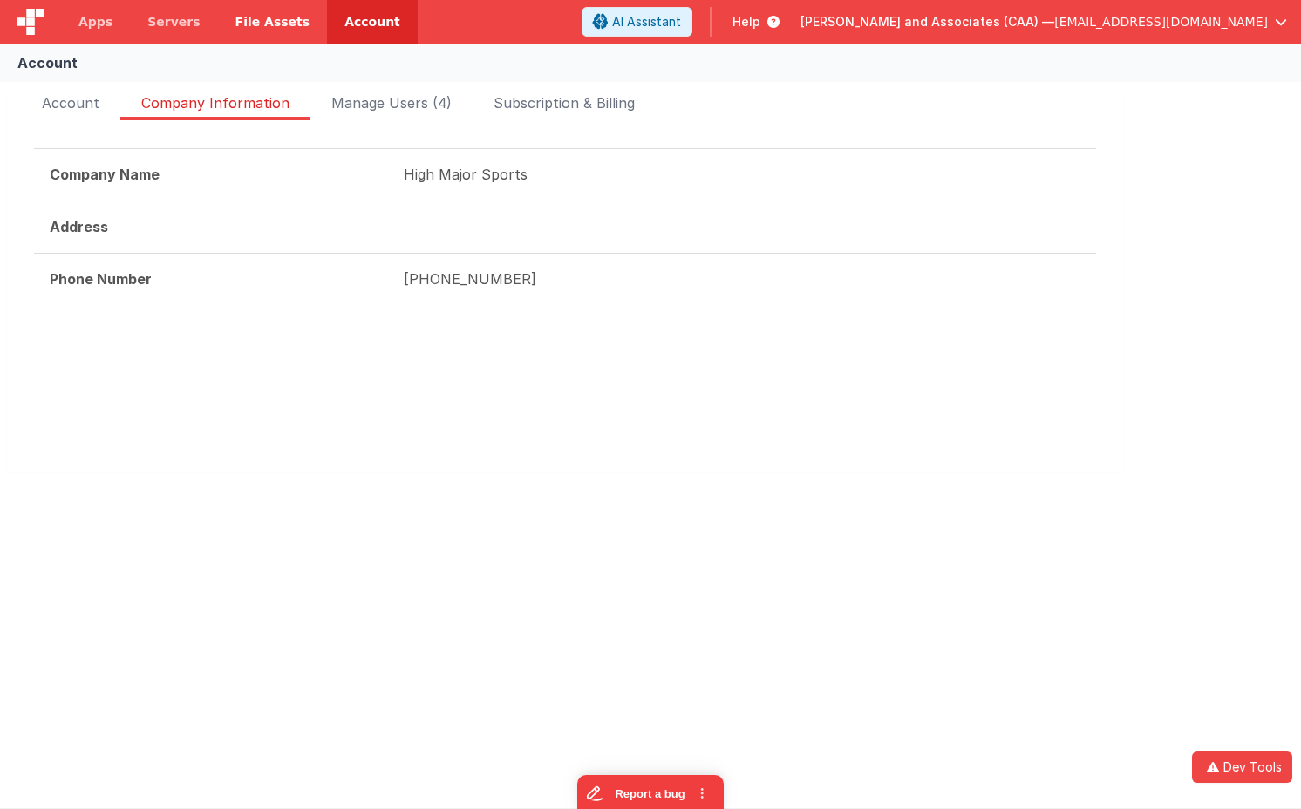
click at [256, 28] on span "File Assets" at bounding box center [272, 21] width 75 height 17
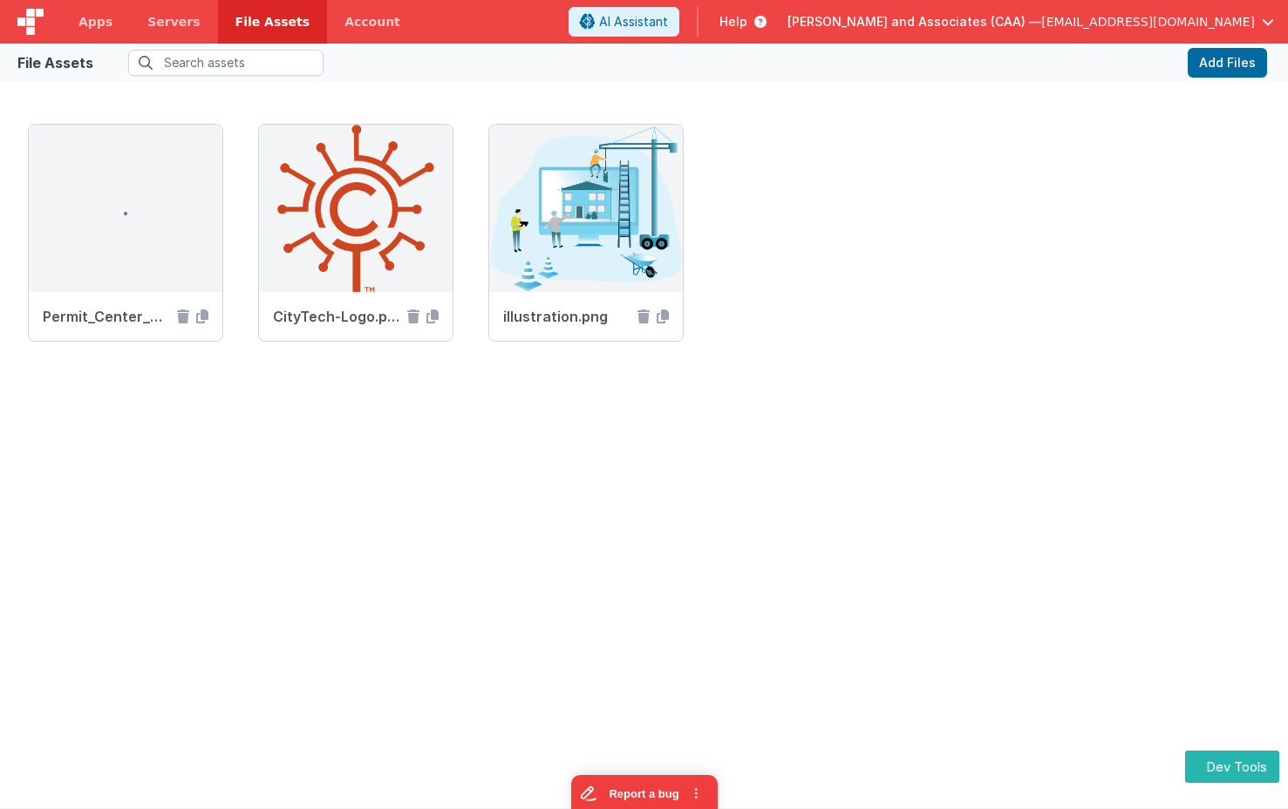
click at [1041, 18] on span "Charles Abbot and Associates (CAA) —" at bounding box center [914, 21] width 254 height 17
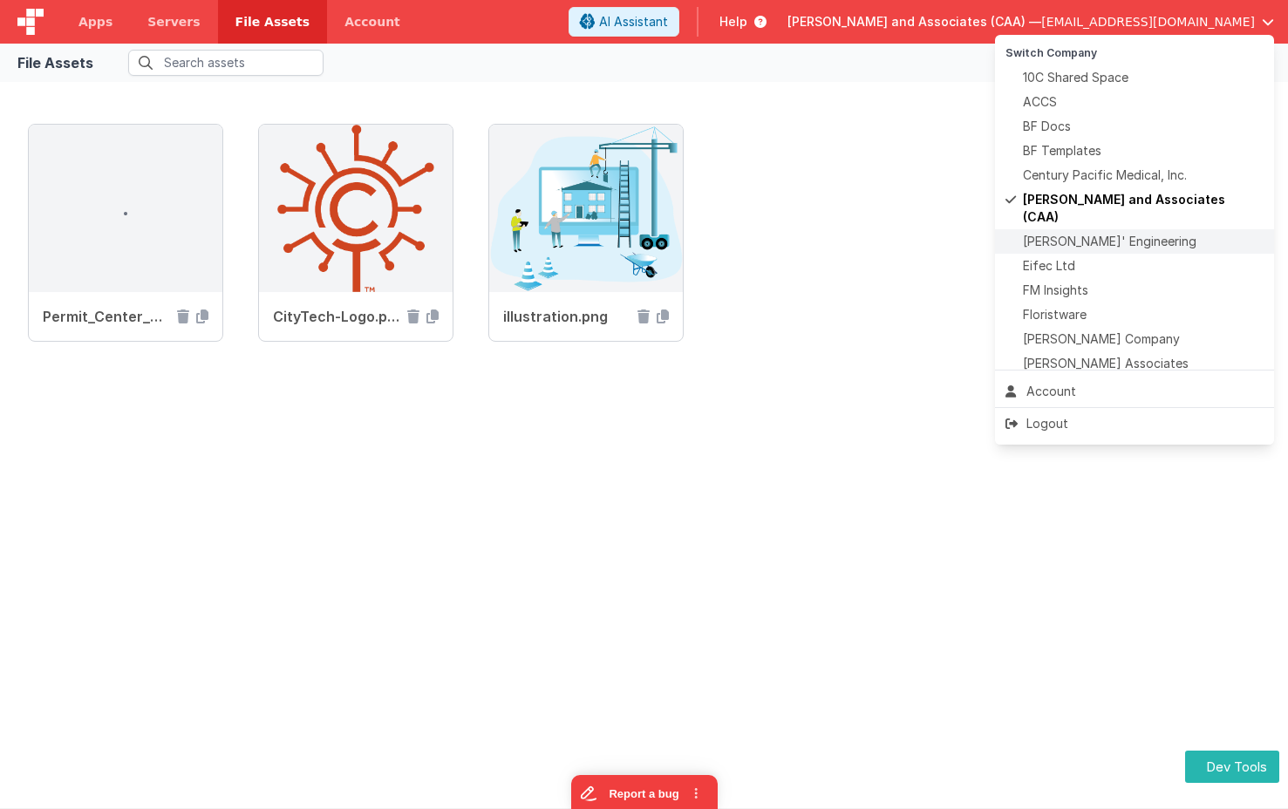
click at [1094, 233] on span "[PERSON_NAME]' Engineering" at bounding box center [1109, 241] width 173 height 17
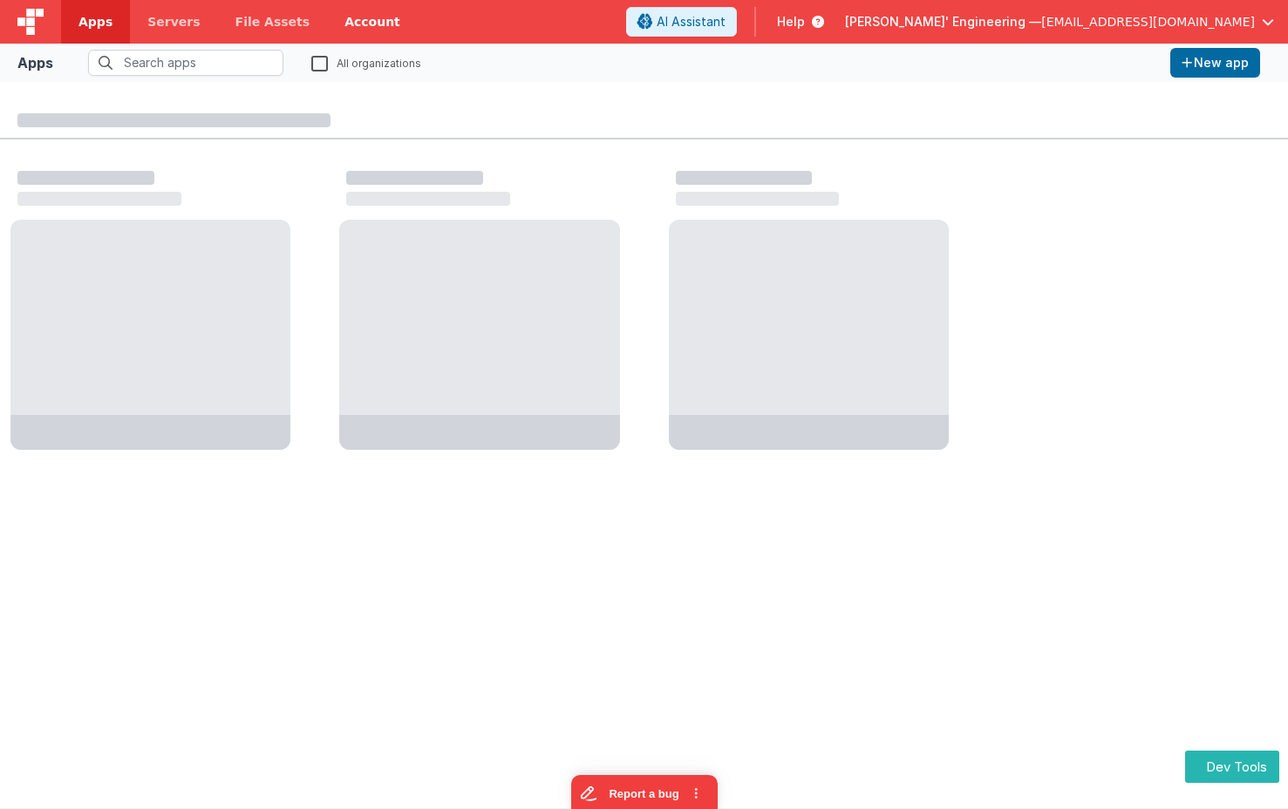
click at [368, 19] on link "Account" at bounding box center [372, 22] width 91 height 44
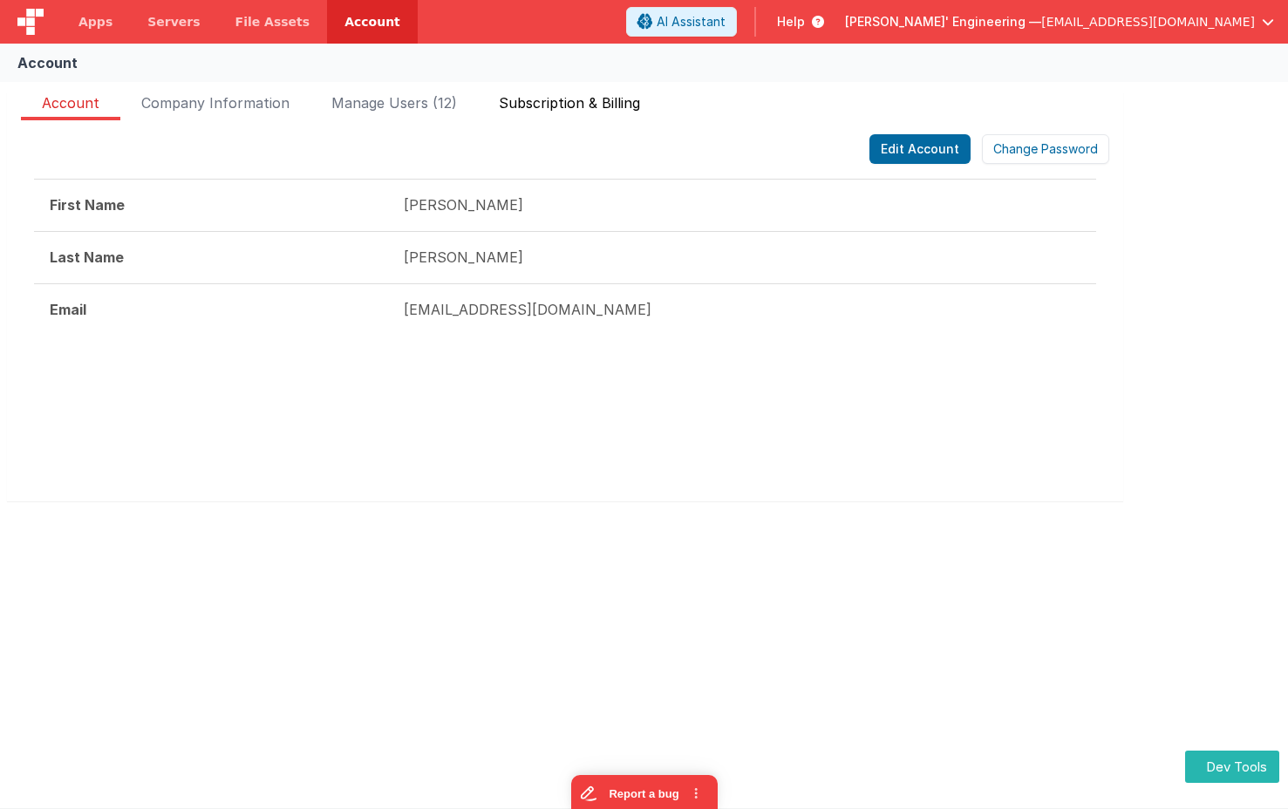
click at [592, 104] on span "Subscription & Billing" at bounding box center [569, 106] width 141 height 28
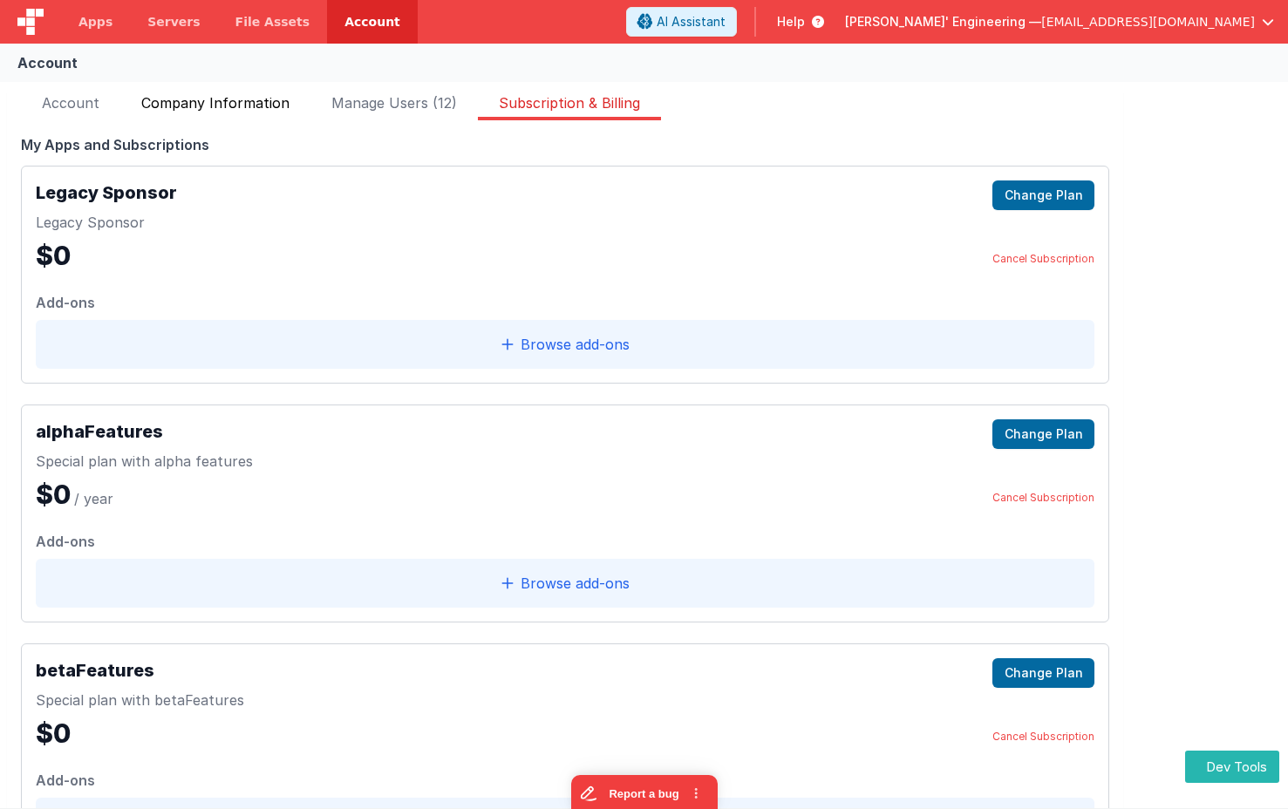
click at [211, 103] on span "Company Information" at bounding box center [215, 106] width 148 height 28
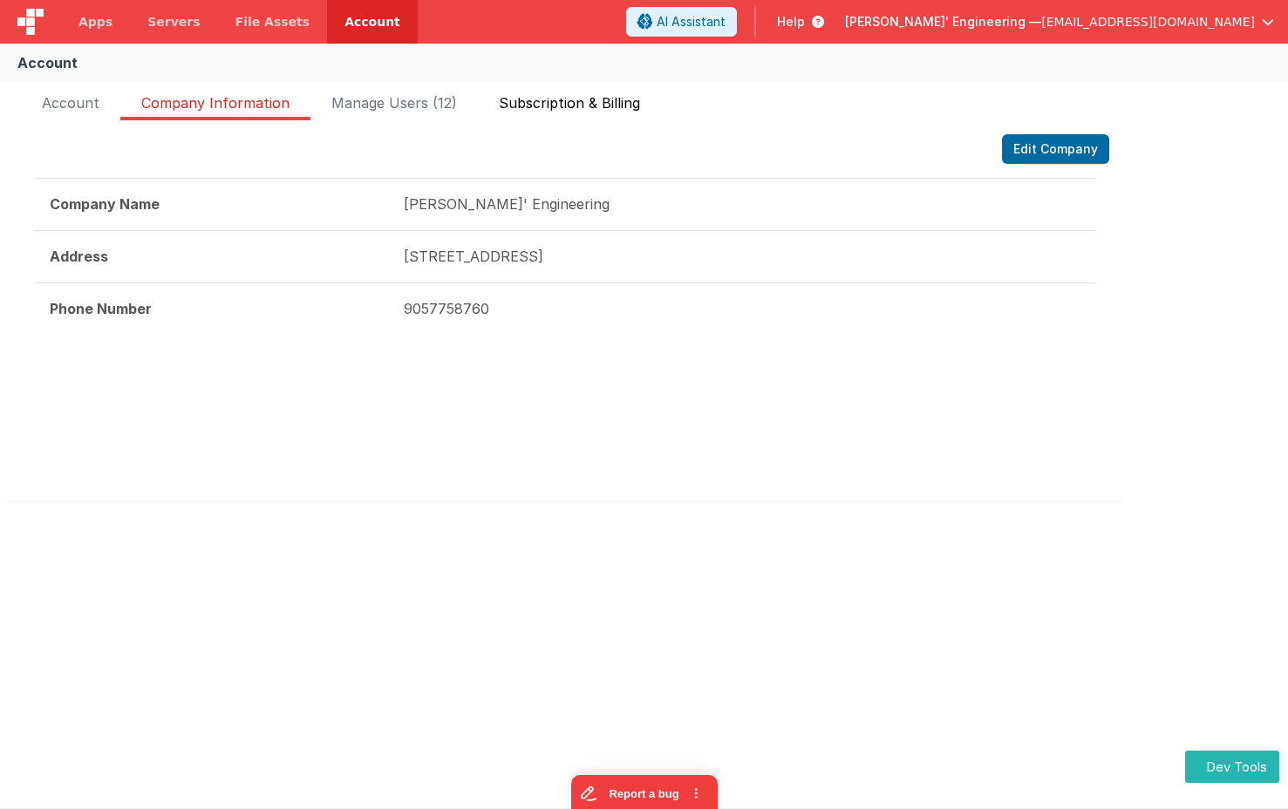
click at [563, 101] on span "Subscription & Billing" at bounding box center [569, 106] width 141 height 28
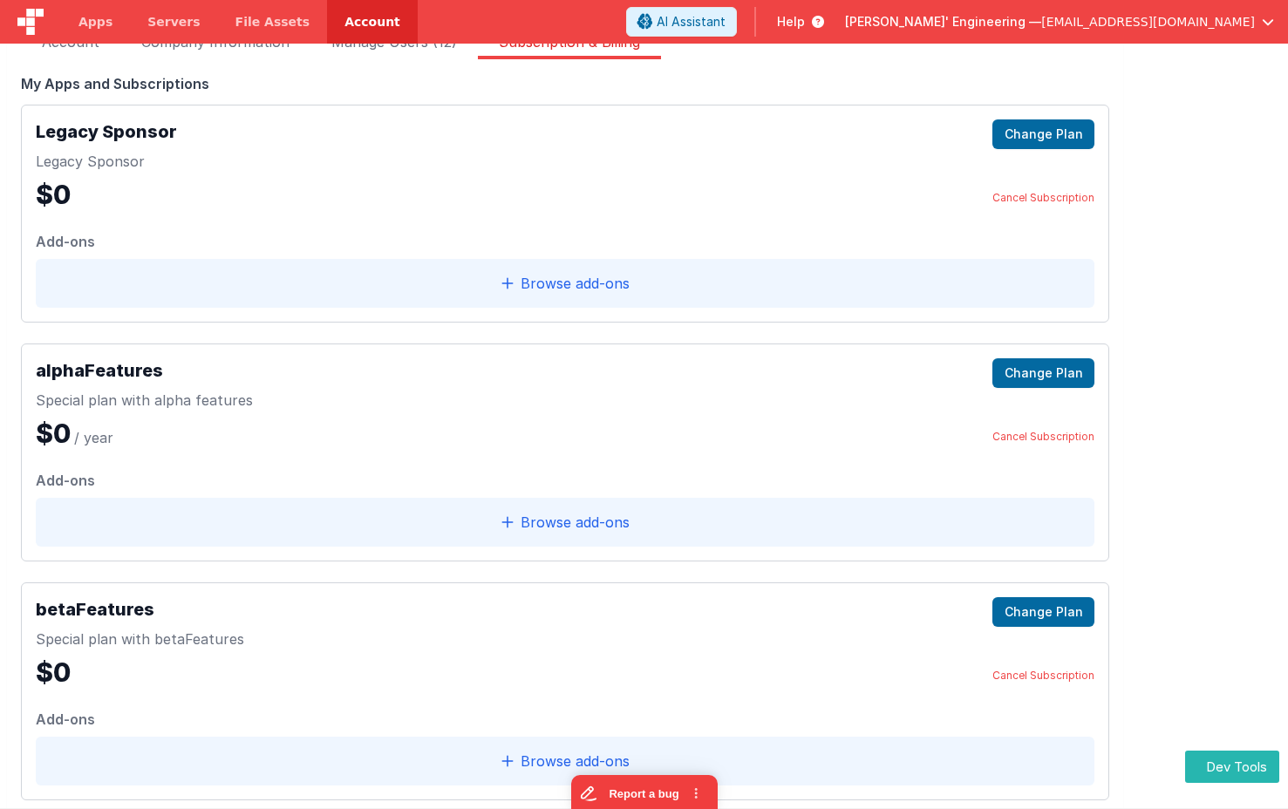
scroll to position [28, 0]
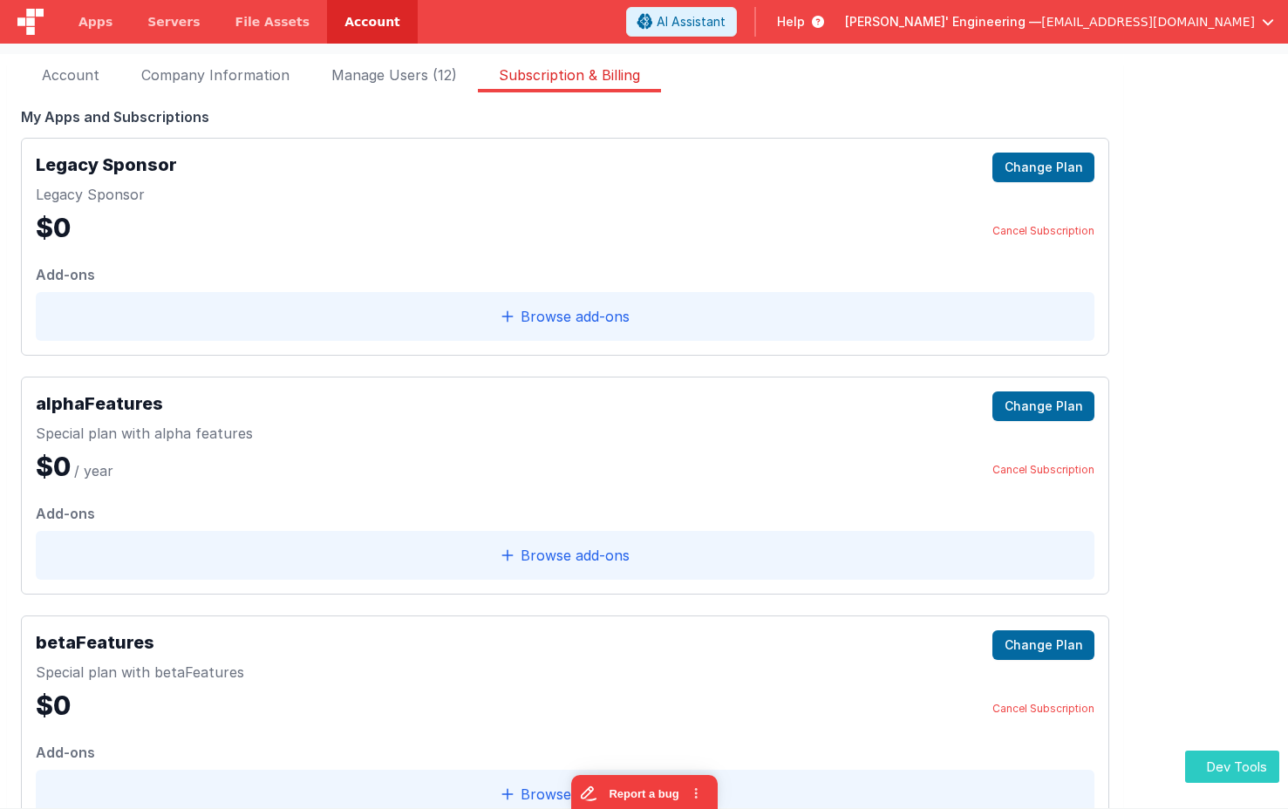
click at [1247, 759] on button "Dev Tools" at bounding box center [1232, 767] width 94 height 32
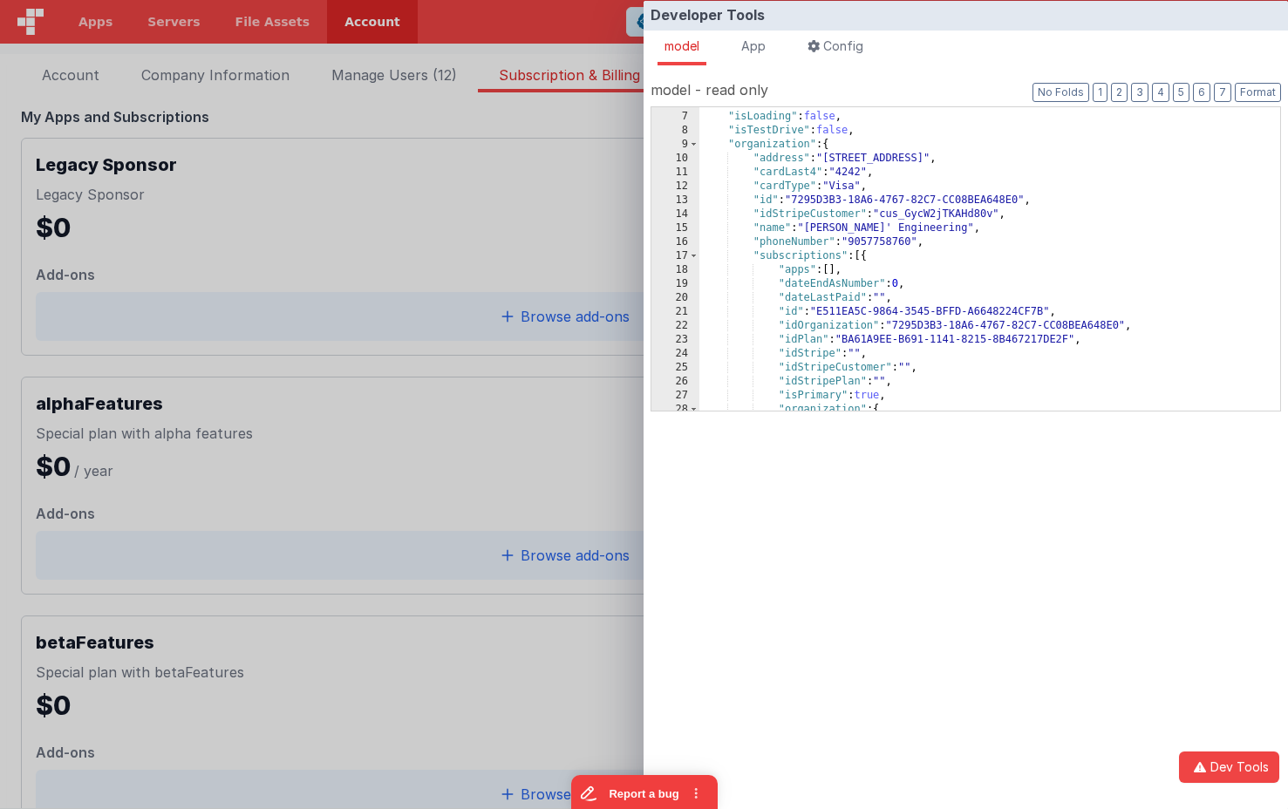
scroll to position [81, 0]
drag, startPoint x: 700, startPoint y: 270, endPoint x: 725, endPoint y: 280, distance: 27.0
click at [665, 269] on div "6 7 8 9 10 11 12 13 14 15 16 17 18 19 20 21 22 23 24 25 26 27 28 29 "idPlanSele…" at bounding box center [965, 258] width 630 height 305
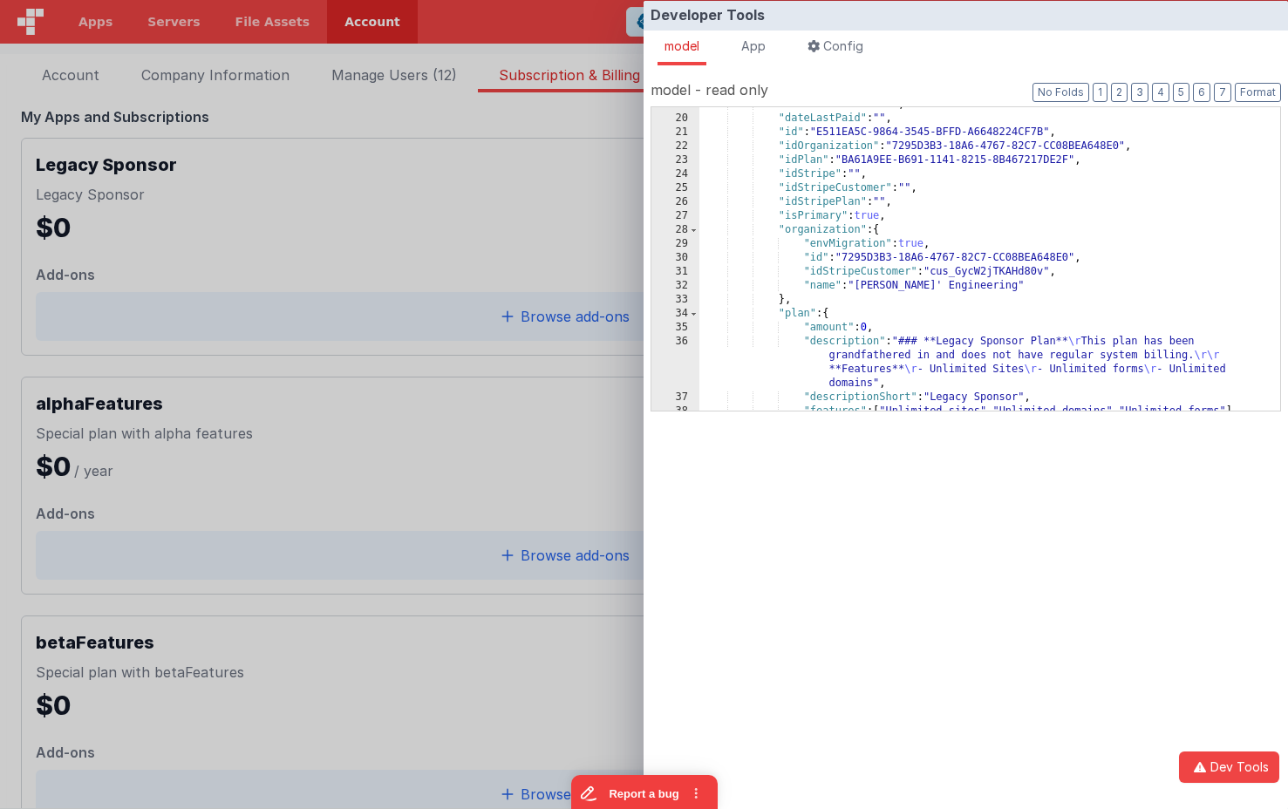
scroll to position [260, 0]
click at [697, 232] on span at bounding box center [694, 230] width 10 height 14
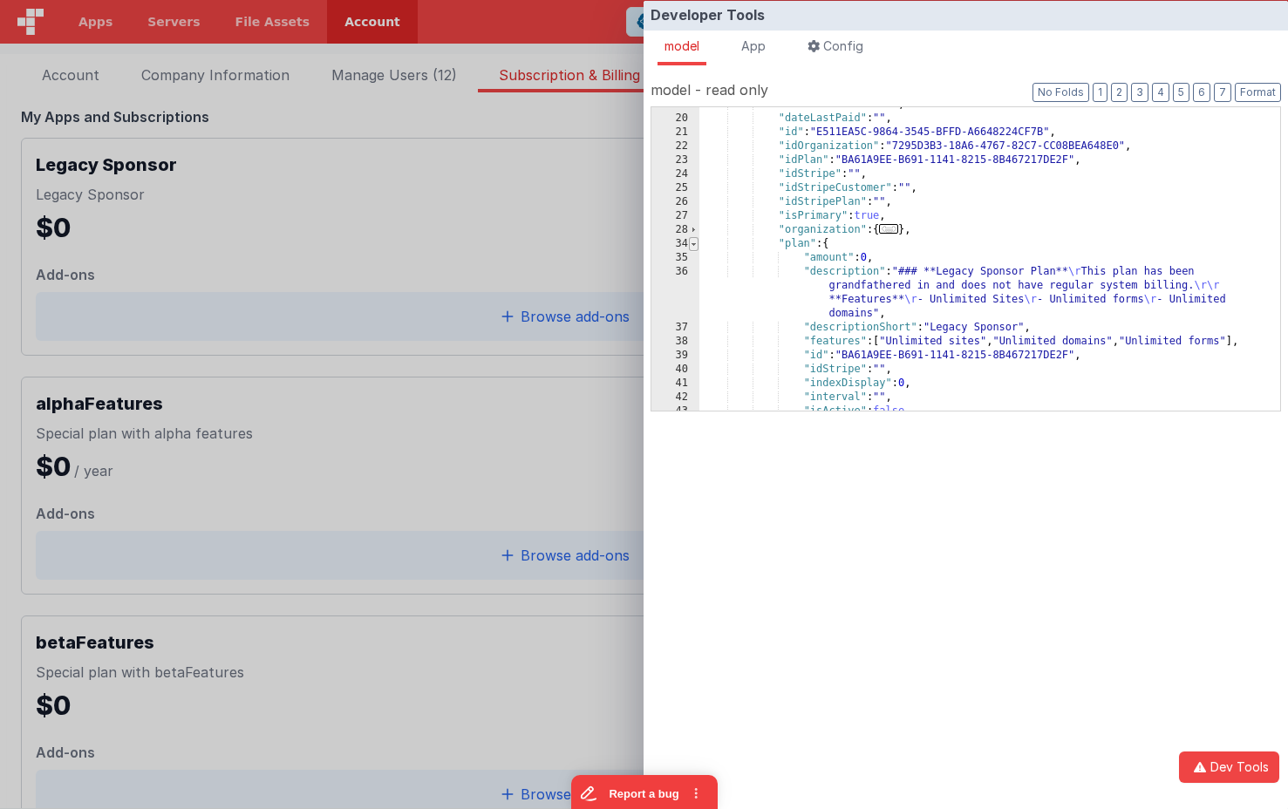
click at [697, 248] on span at bounding box center [694, 244] width 10 height 14
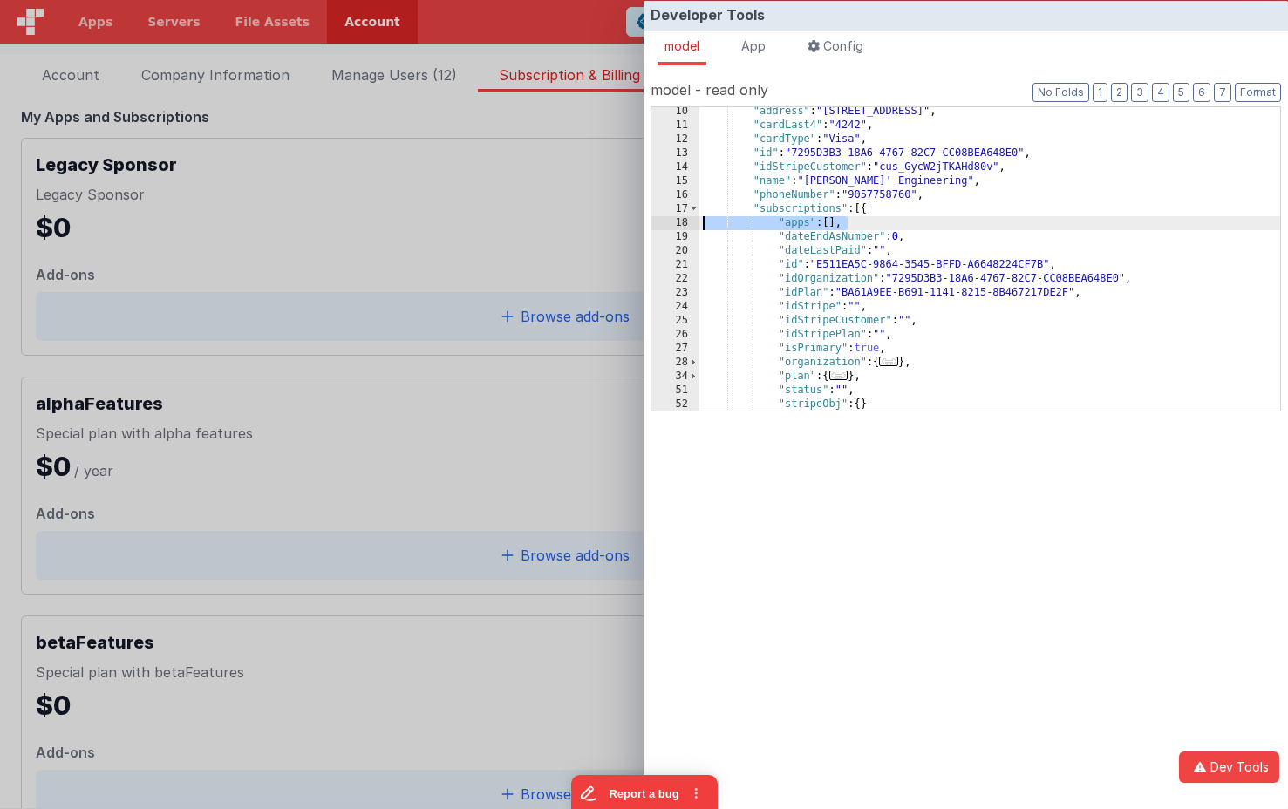
scroll to position [124, 0]
click at [376, 739] on div "Developer Tools model App Params Log (1) Misc Windows Config model - read only …" at bounding box center [644, 404] width 1288 height 809
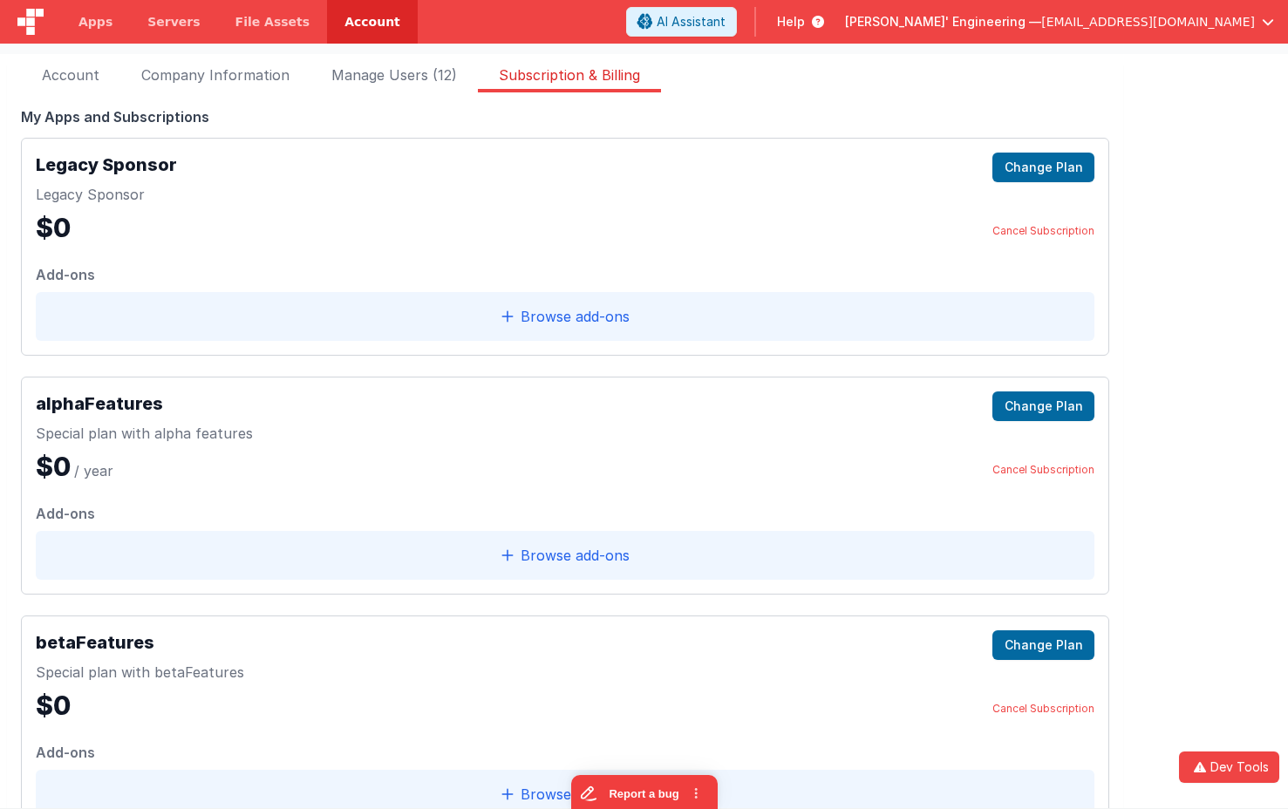
drag, startPoint x: 376, startPoint y: 739, endPoint x: 384, endPoint y: 720, distance: 20.7
click at [376, 739] on div "Developer Tools model App Params Log (1) Misc Windows Config model - read only …" at bounding box center [644, 404] width 1288 height 809
